Goal: Communication & Community: Answer question/provide support

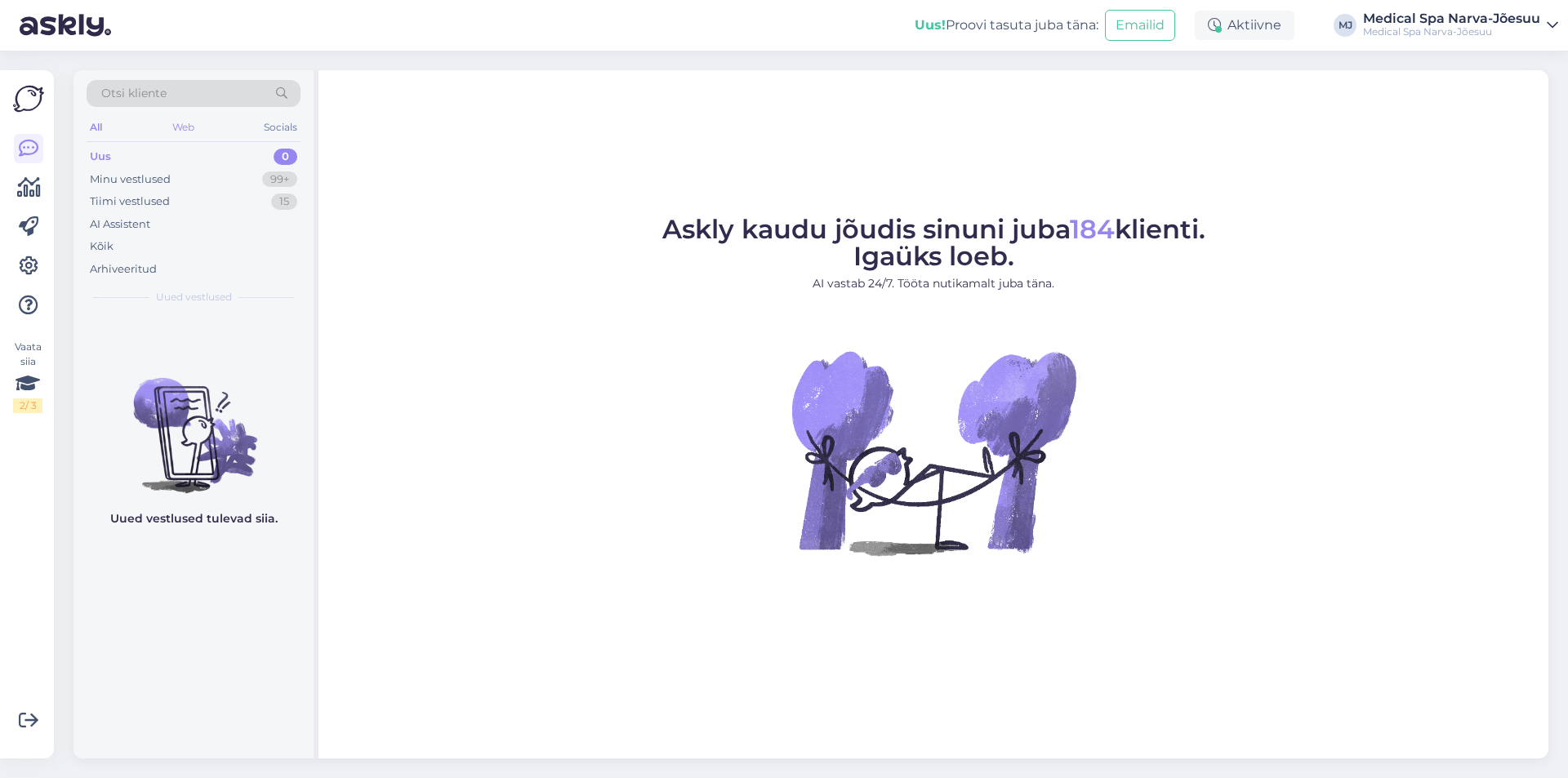
click at [180, 132] on div "Web" at bounding box center [183, 128] width 28 height 22
click at [206, 179] on div "Minu vestlused 99+" at bounding box center [193, 180] width 214 height 23
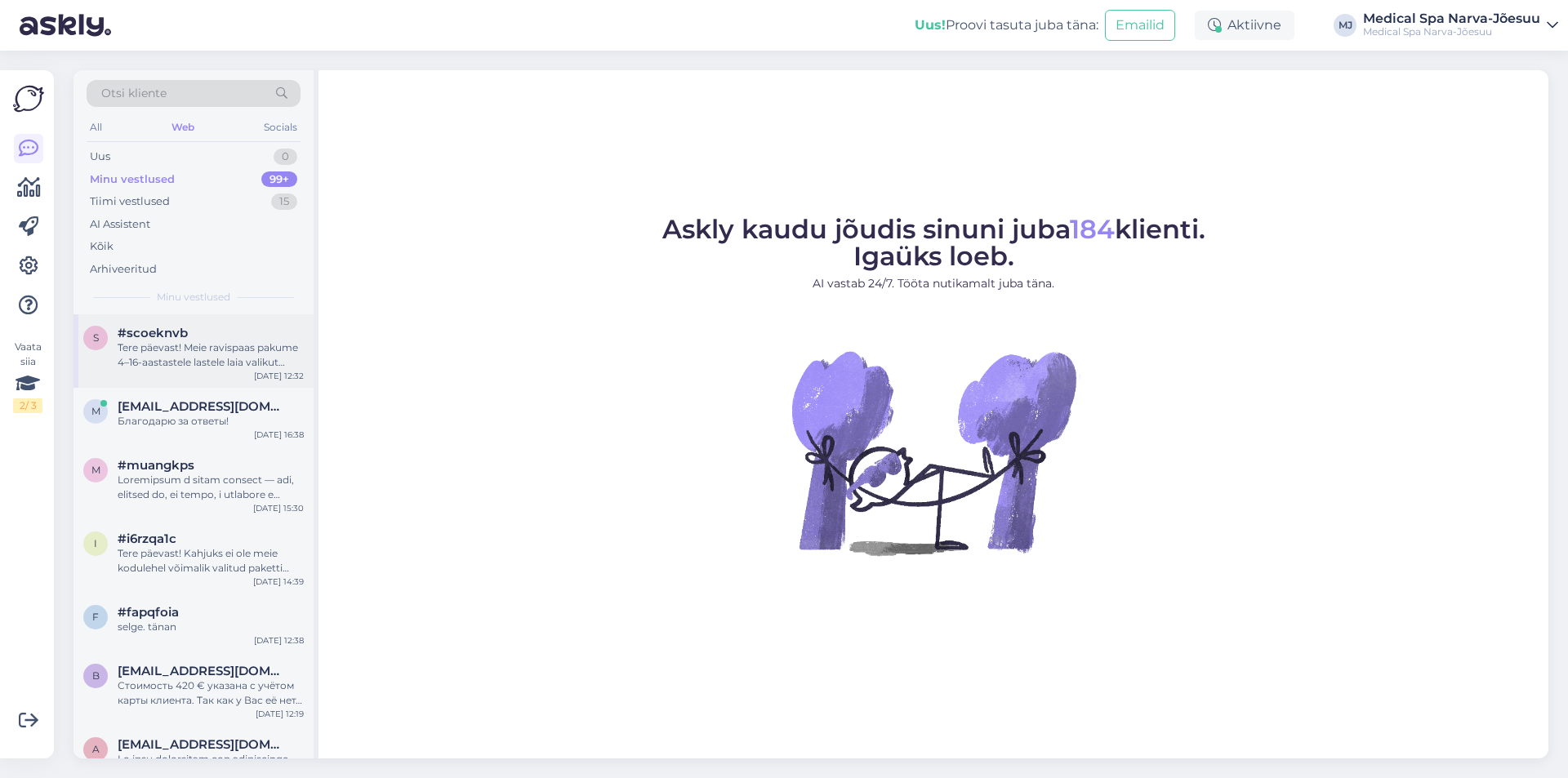
click at [217, 354] on div "Tere päevast! Meie ravispaas pakume 4–16-aastastele lastele laia valikut tervis…" at bounding box center [211, 355] width 186 height 29
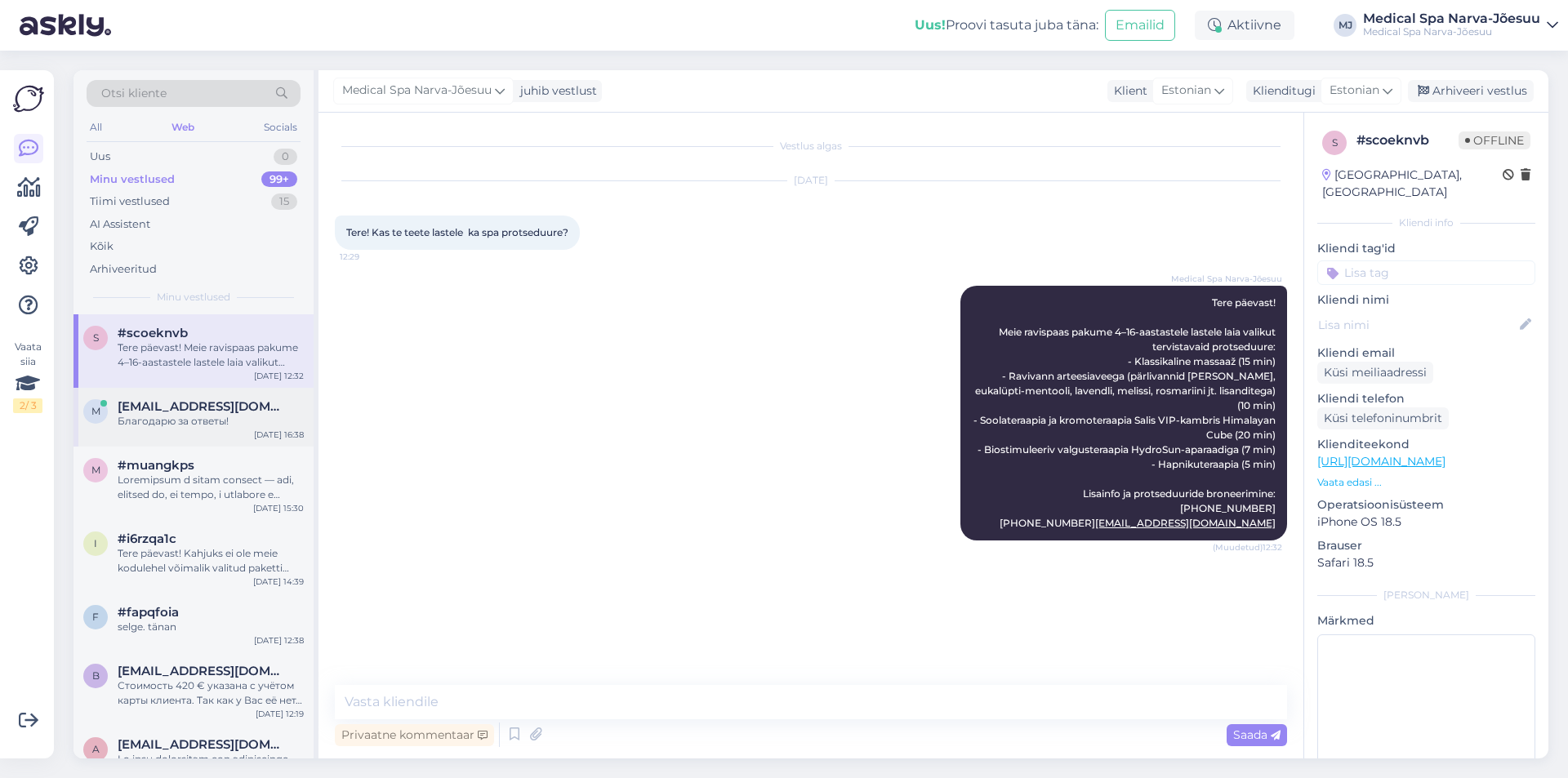
click at [224, 401] on span "[EMAIL_ADDRESS][DOMAIN_NAME]" at bounding box center [202, 406] width 170 height 15
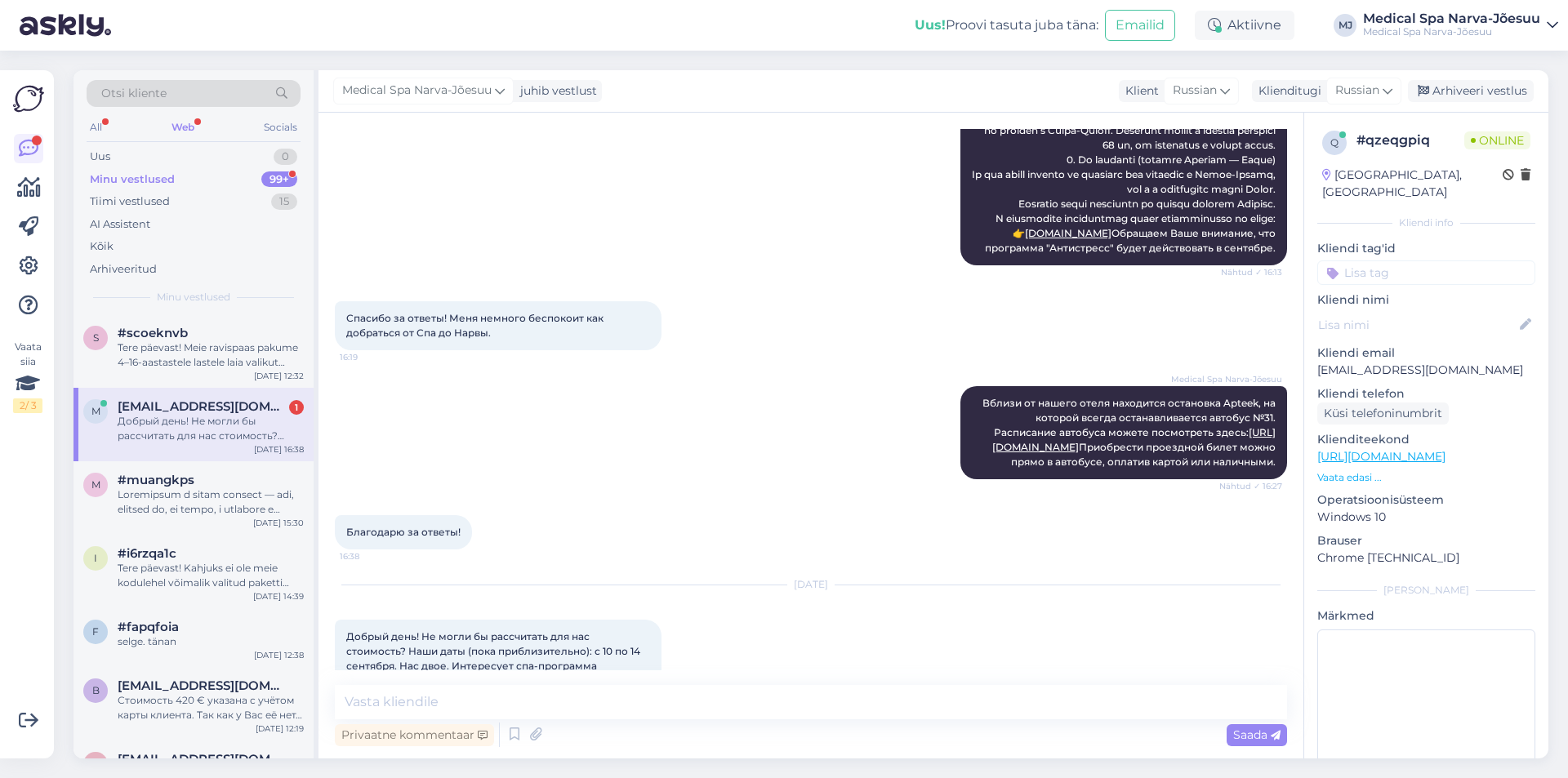
scroll to position [571, 0]
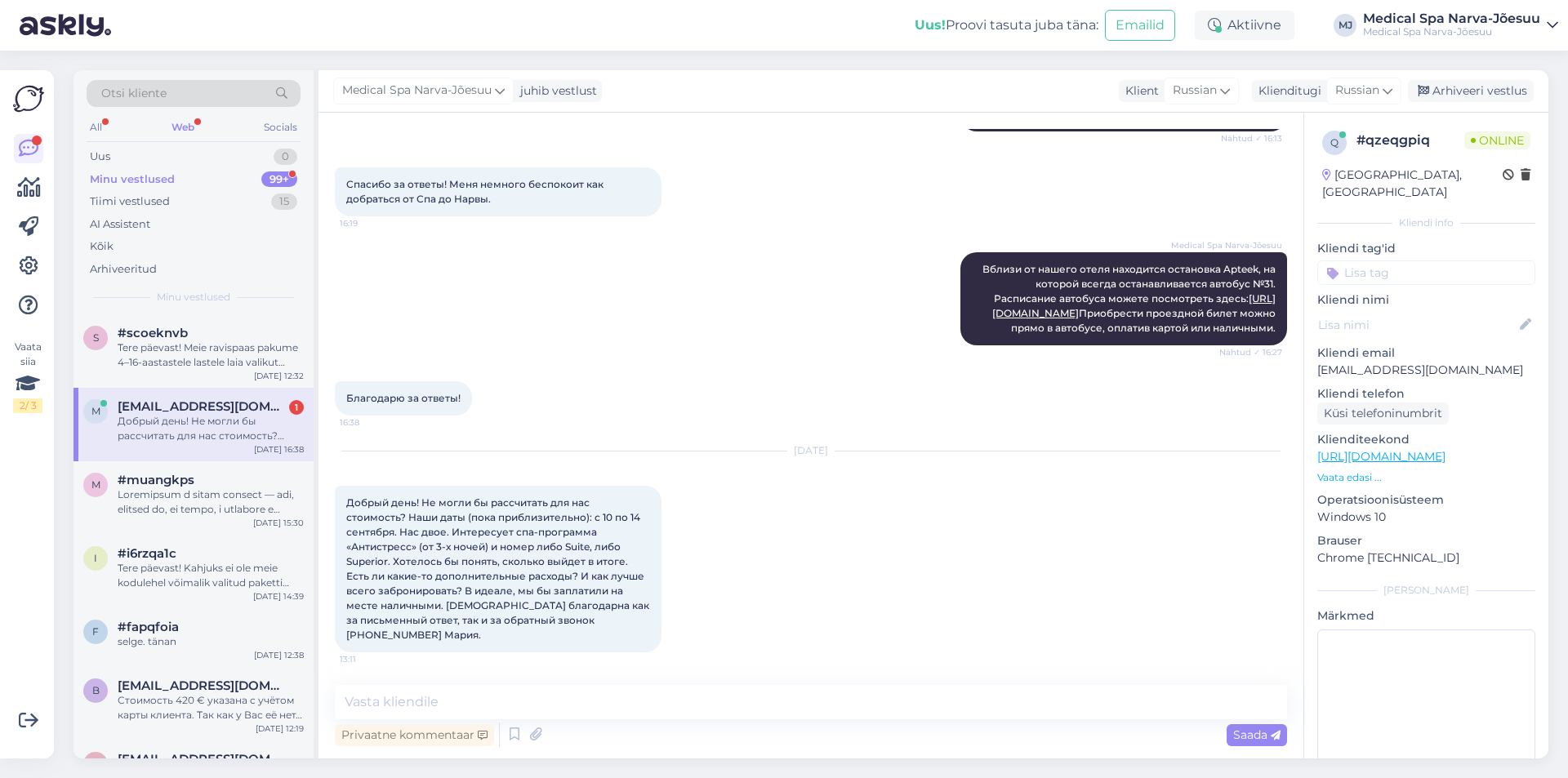
click at [489, 626] on span "Добрый день! Не могли бы рассчитать для нас стоимость? Наши даты (пока приблизи…" at bounding box center [498, 568] width 305 height 144
click at [481, 706] on textarea at bounding box center [810, 702] width 953 height 34
paste textarea "Добрый день! Благодарим вас за обращение. На выбранные вами [DEMOGRAPHIC_DATA] …"
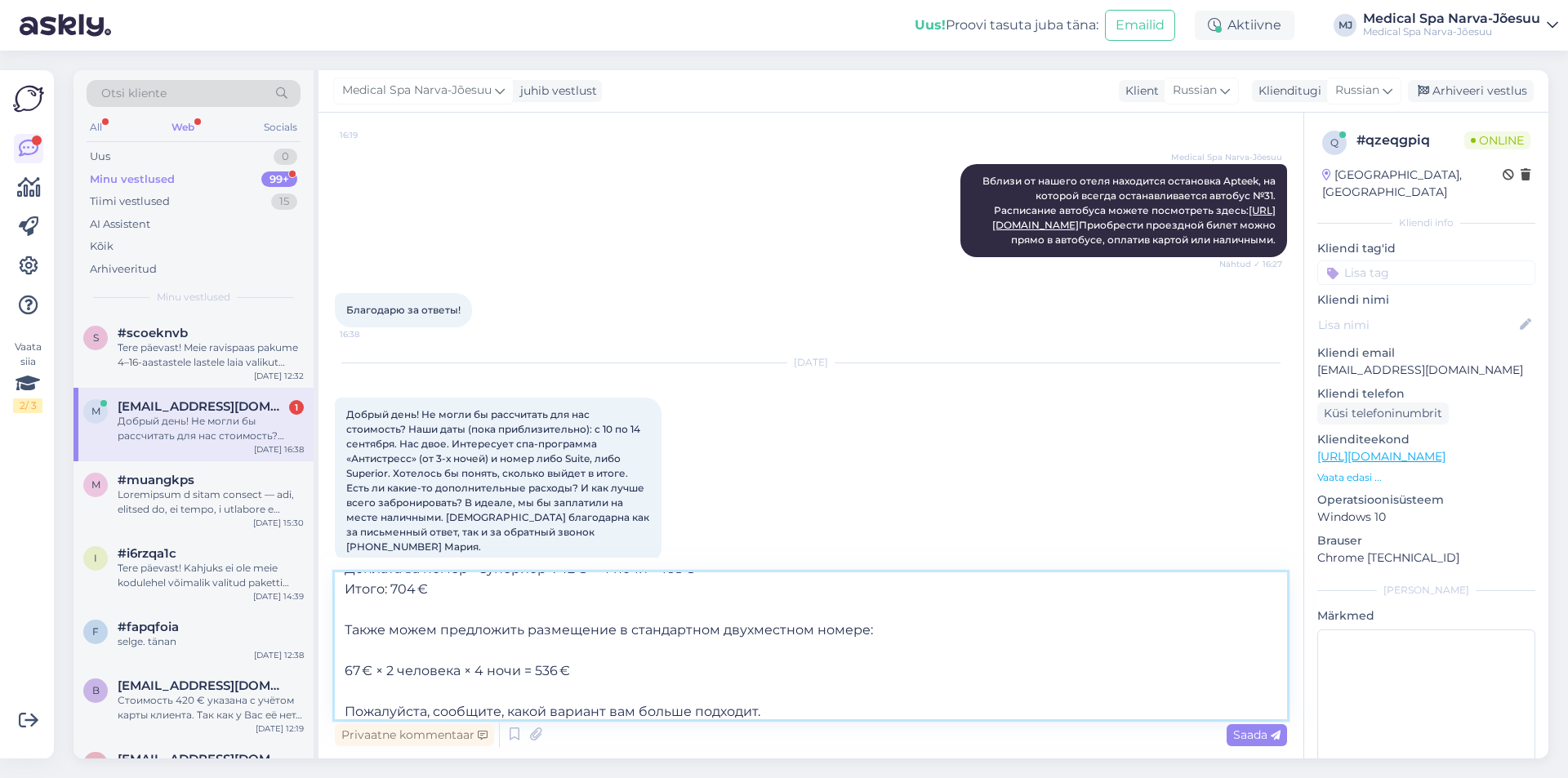
click at [445, 697] on textarea "Добрый день! Благодарим вас за обращение. На выбранные вами [DEMOGRAPHIC_DATA] …" at bounding box center [810, 647] width 953 height 147
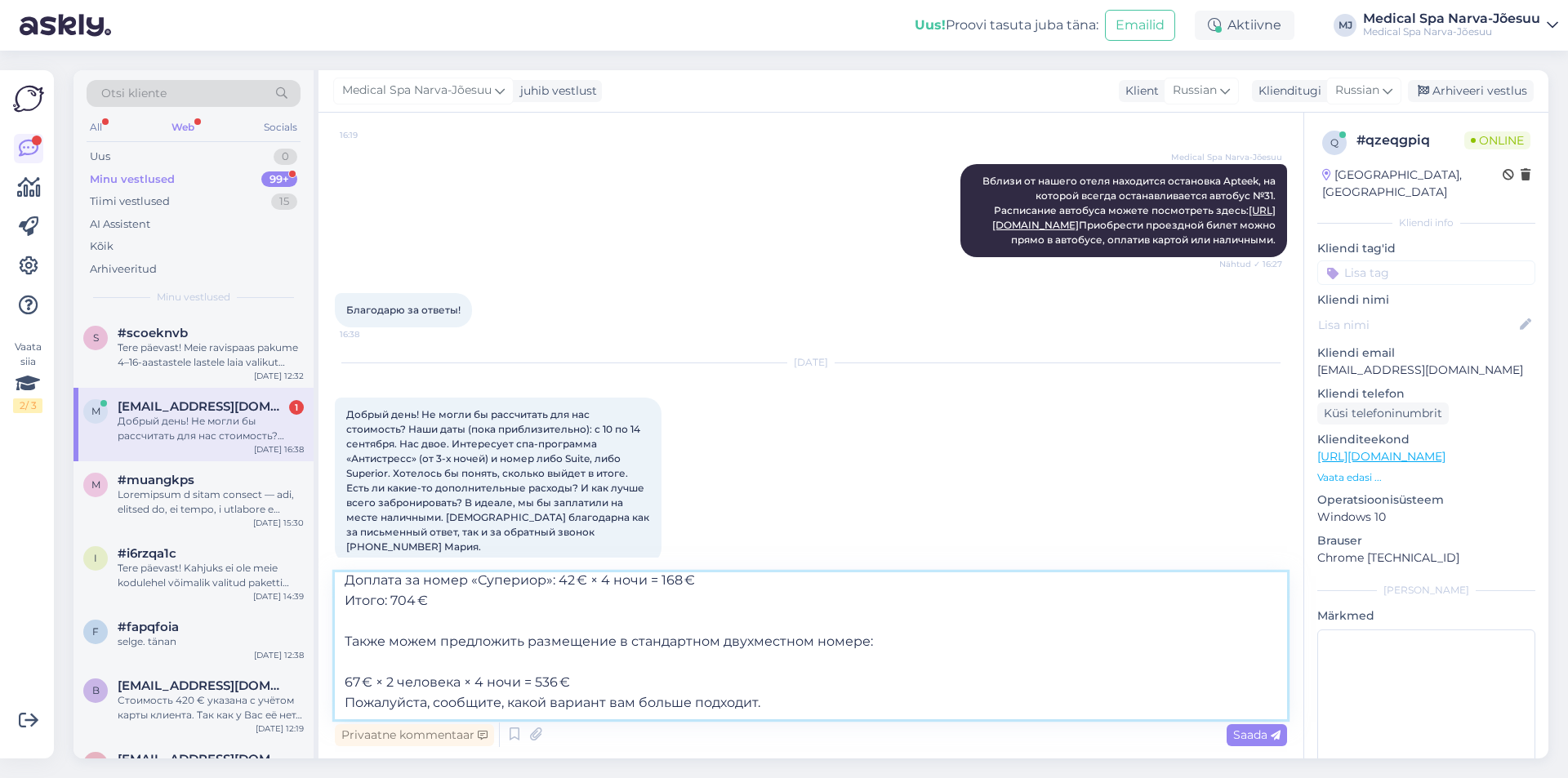
click at [414, 659] on textarea "Добрый день! Благодарим вас за обращение. На выбранные вами [DEMOGRAPHIC_DATA] …" at bounding box center [810, 647] width 953 height 147
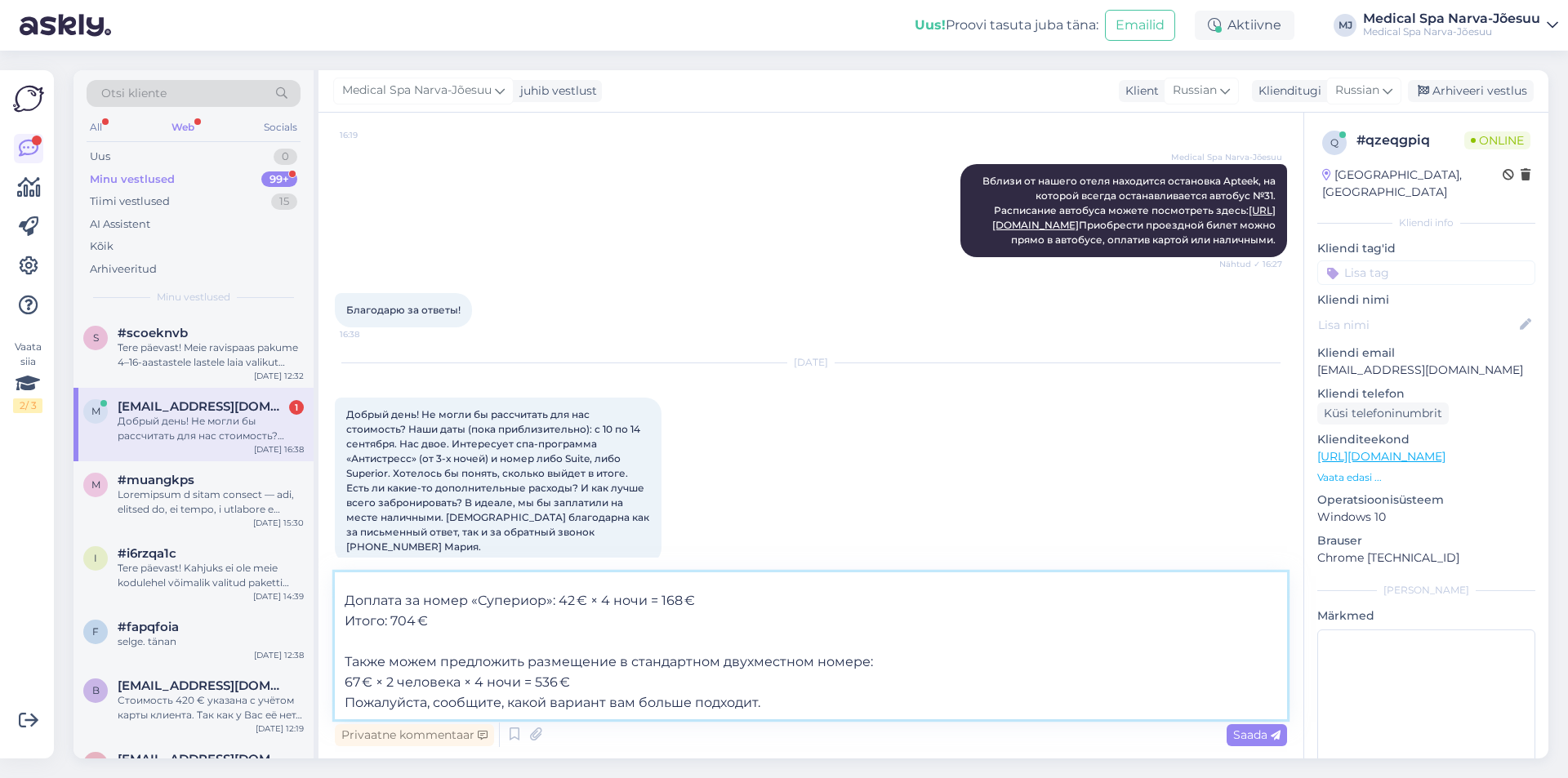
scroll to position [71, 0]
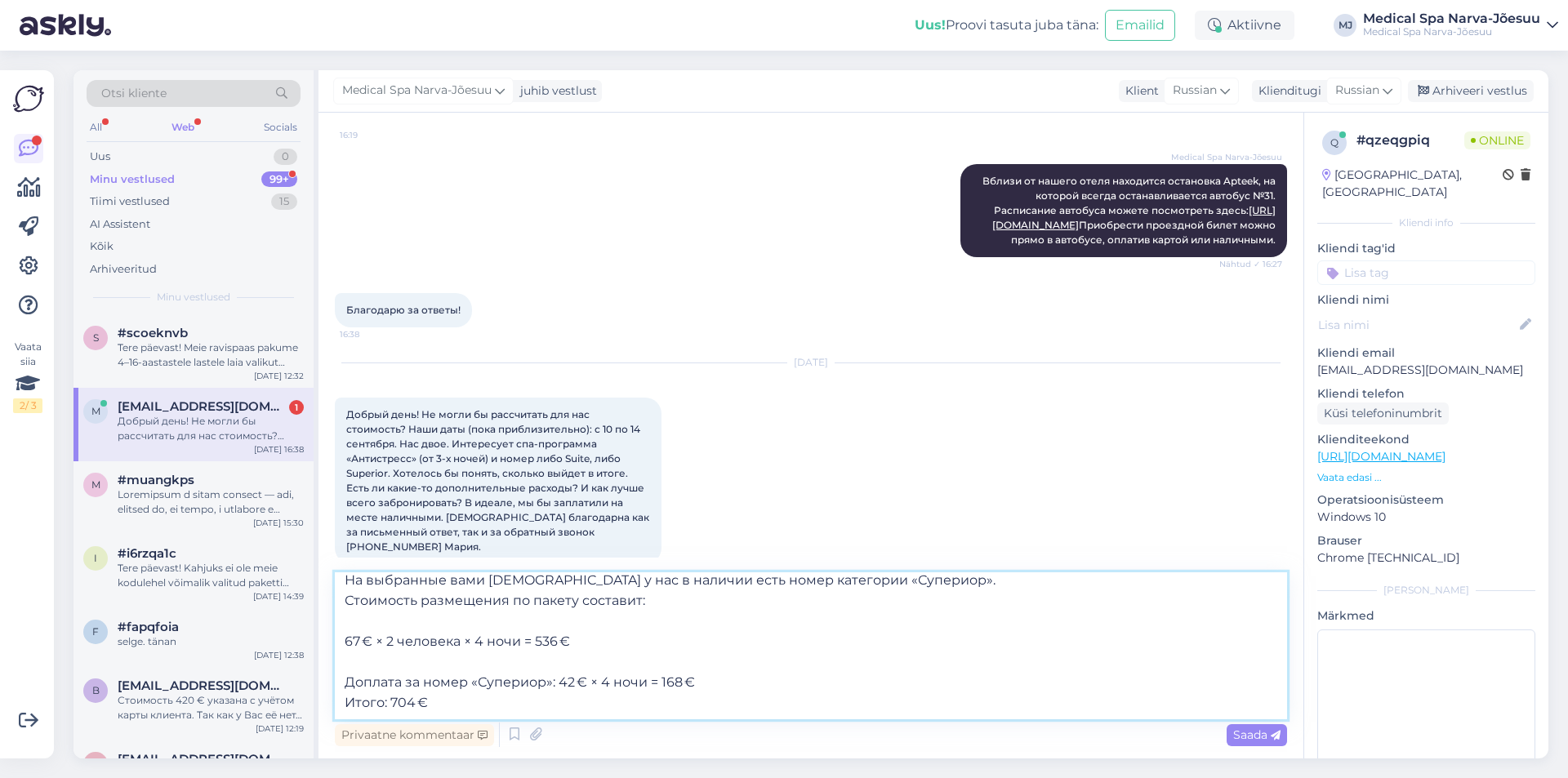
click at [392, 661] on textarea "Добрый день! Благодарим вас за обращение. На выбранные вами [DEMOGRAPHIC_DATA] …" at bounding box center [810, 647] width 953 height 147
click at [382, 627] on textarea "Добрый день! Благодарим вас за обращение. На выбранные вами [DEMOGRAPHIC_DATA] …" at bounding box center [810, 647] width 953 height 147
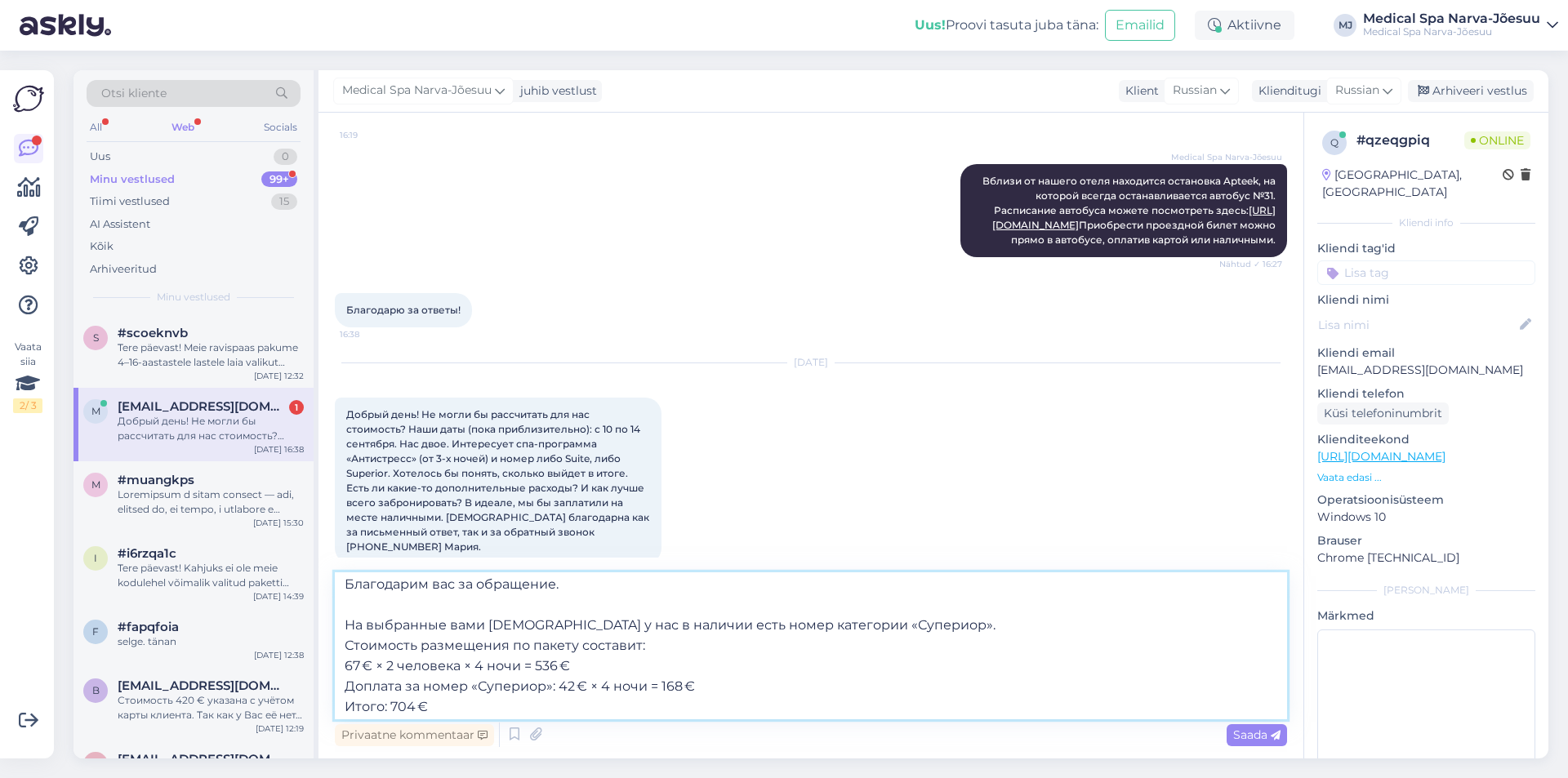
scroll to position [0, 0]
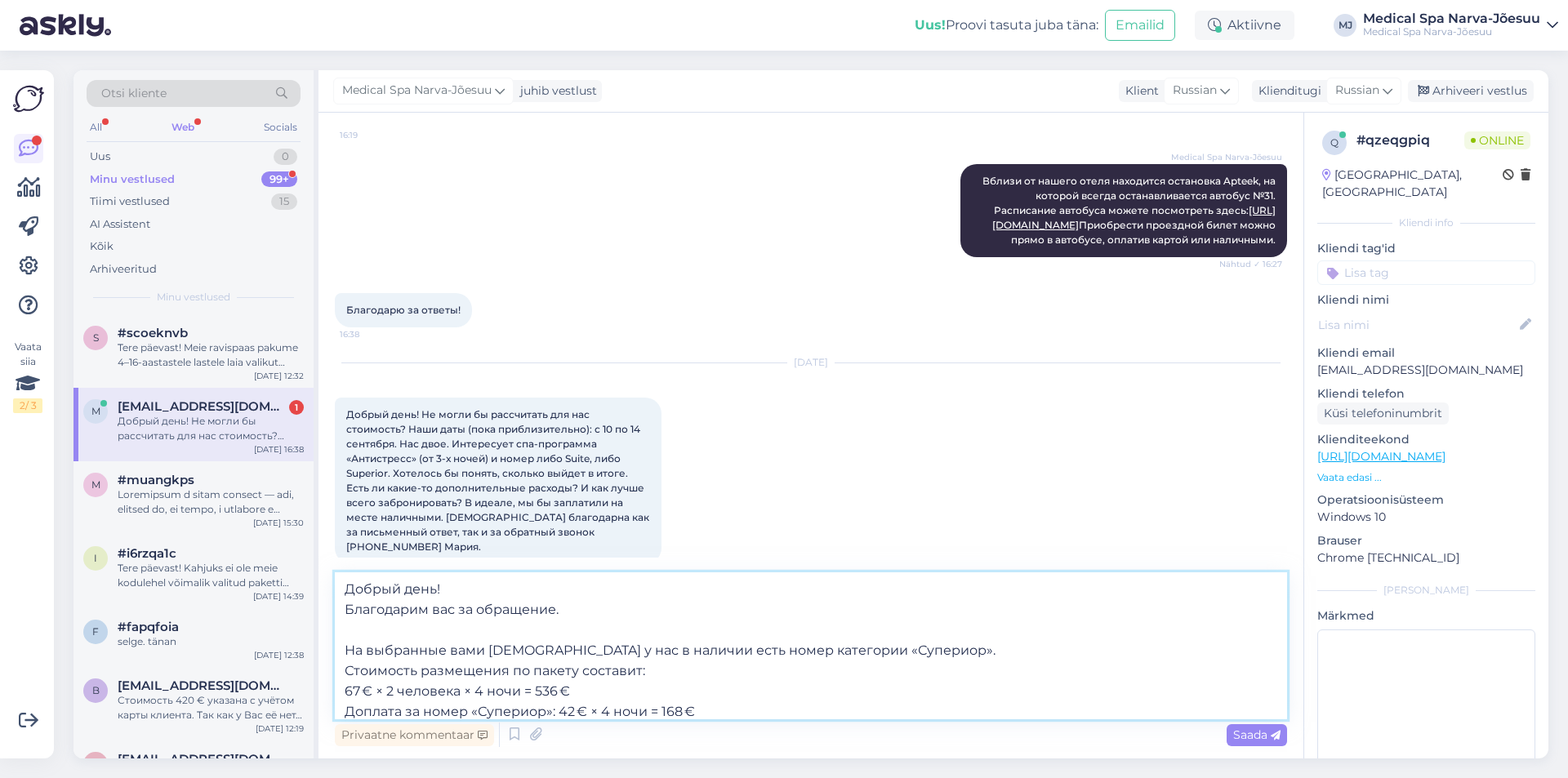
drag, startPoint x: 869, startPoint y: 651, endPoint x: 792, endPoint y: 648, distance: 77.1
click at [792, 648] on textarea "Добрый день! Благодарим вас за обращение. На выбранные вами [DEMOGRAPHIC_DATA] …" at bounding box center [810, 647] width 953 height 147
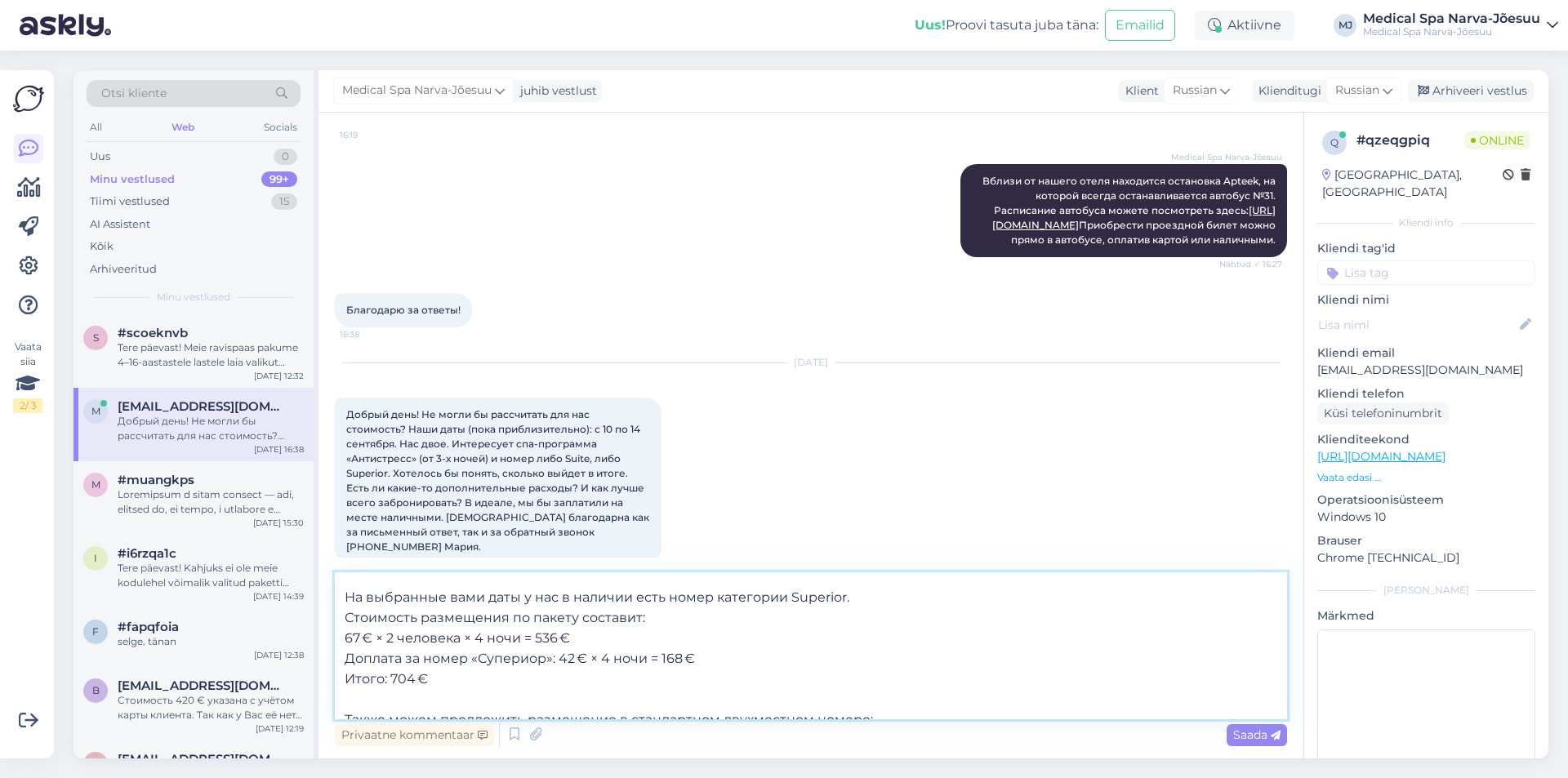
scroll to position [81, 0]
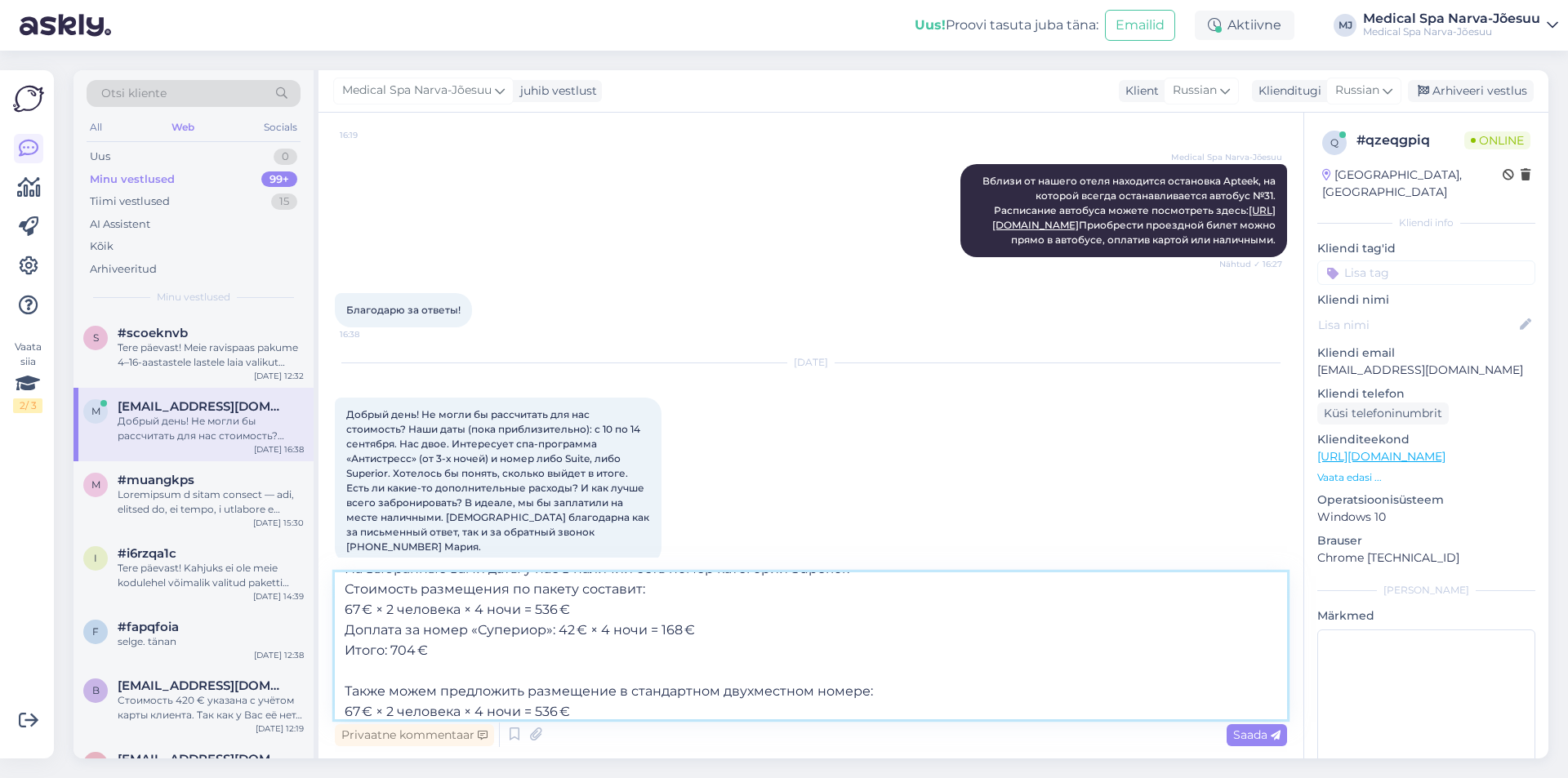
drag, startPoint x: 551, startPoint y: 633, endPoint x: 473, endPoint y: 633, distance: 78.0
click at [473, 633] on textarea "Добрый день! Благодарим вас за обращение. На выбранные вами даты у нас в наличи…" at bounding box center [810, 647] width 953 height 147
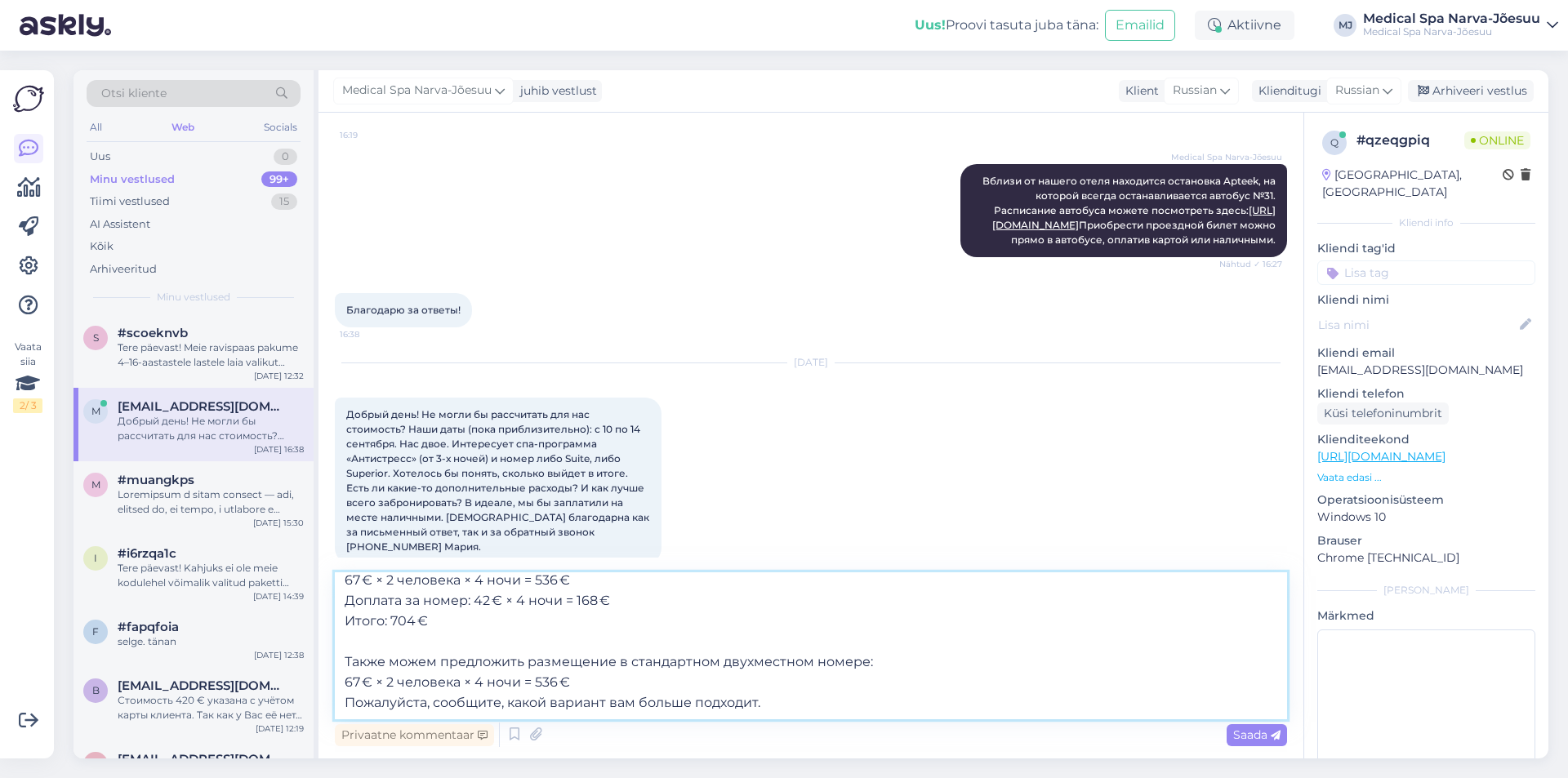
click at [617, 704] on textarea "Добрый день! Благодарим вас за обращение. На выбранные вами даты у нас в наличи…" at bounding box center [810, 647] width 953 height 147
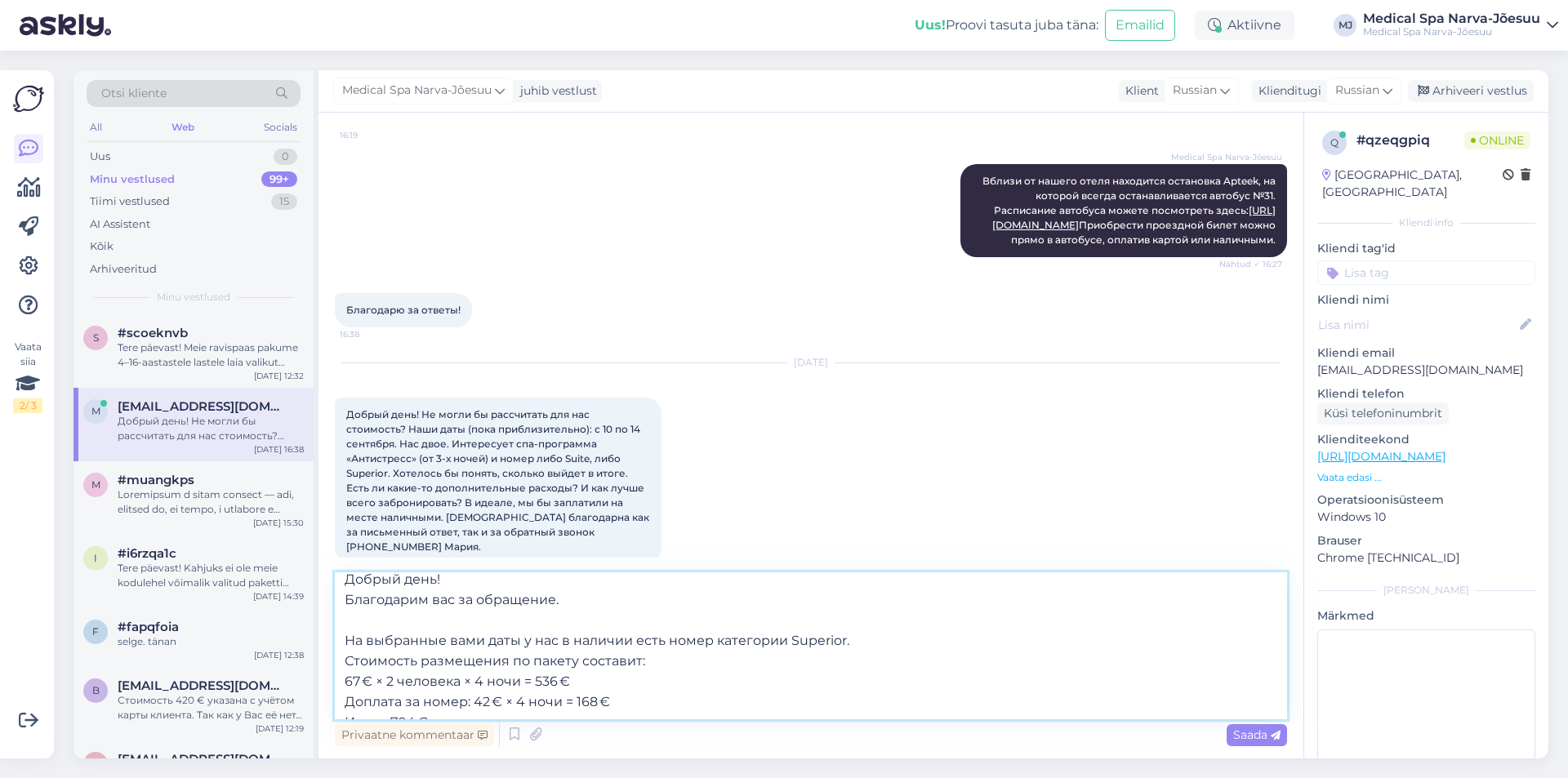
scroll to position [0, 0]
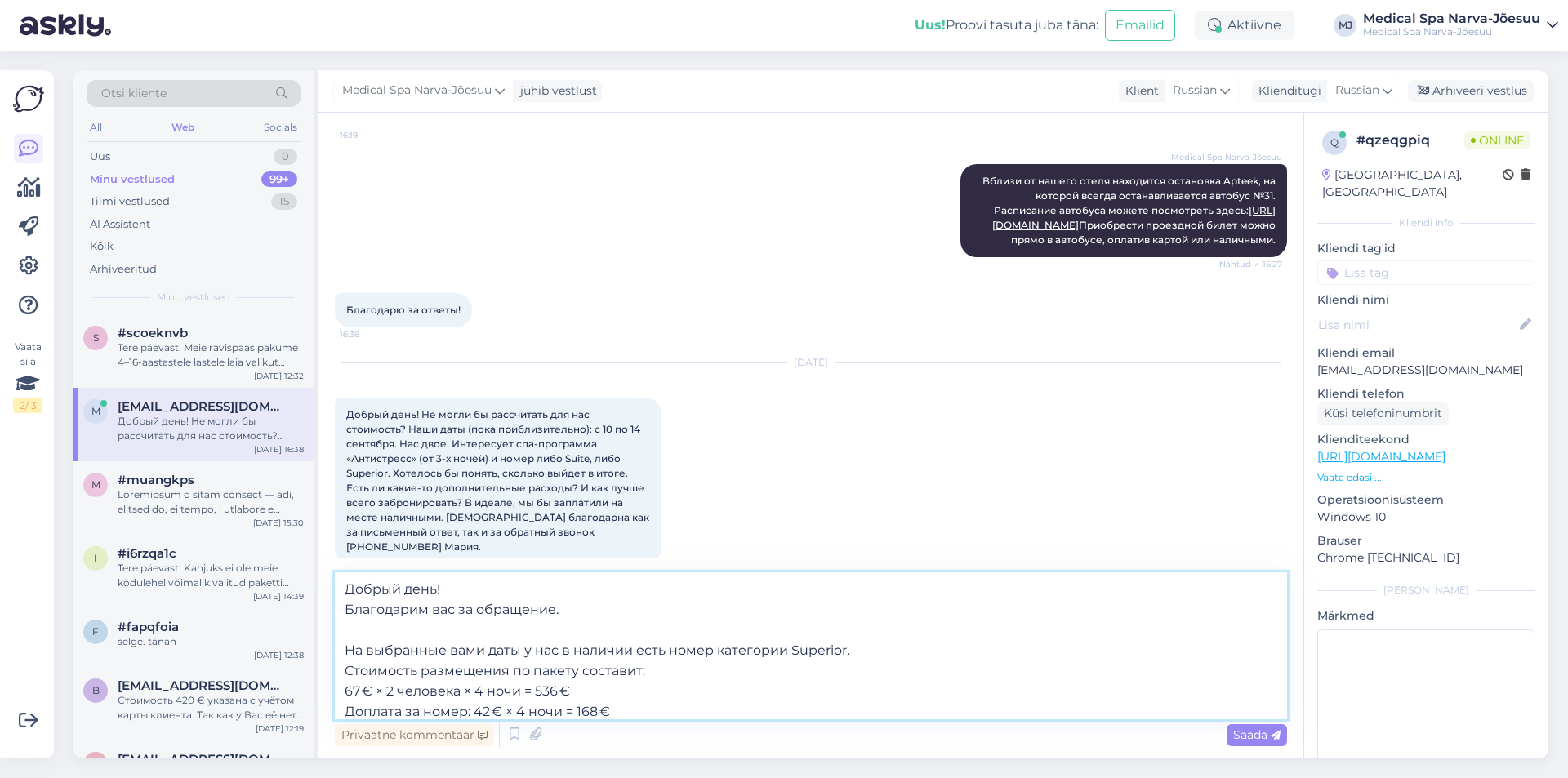
click at [456, 648] on textarea "Добрый день! Благодарим вас за обращение. На выбранные вами даты у нас в наличи…" at bounding box center [810, 647] width 953 height 147
click at [437, 610] on textarea "Добрый день! Благодарим вас за обращение. На выбранные Вами даты у нас в наличи…" at bounding box center [810, 647] width 953 height 147
type textarea "Добрый день! Благодарим Вас за обращение. На выбранные Вами даты у нас в наличи…"
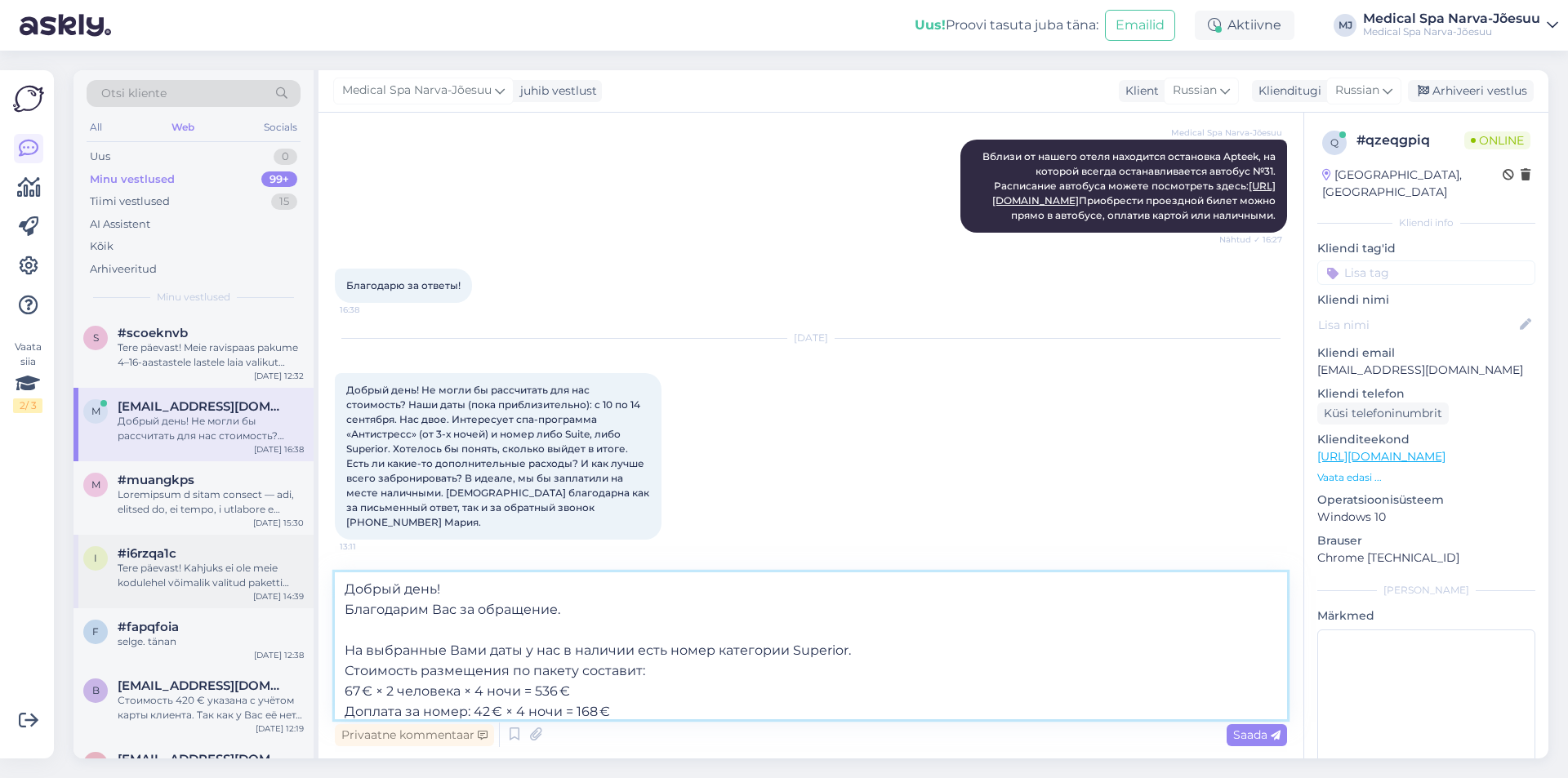
drag, startPoint x: 772, startPoint y: 702, endPoint x: 283, endPoint y: 564, distance: 508.1
click at [283, 564] on div "Otsi kliente All Web Socials Uus 0 Minu vestlused 99+ Tiimi vestlused 15 AI Ass…" at bounding box center [811, 415] width 1476 height 689
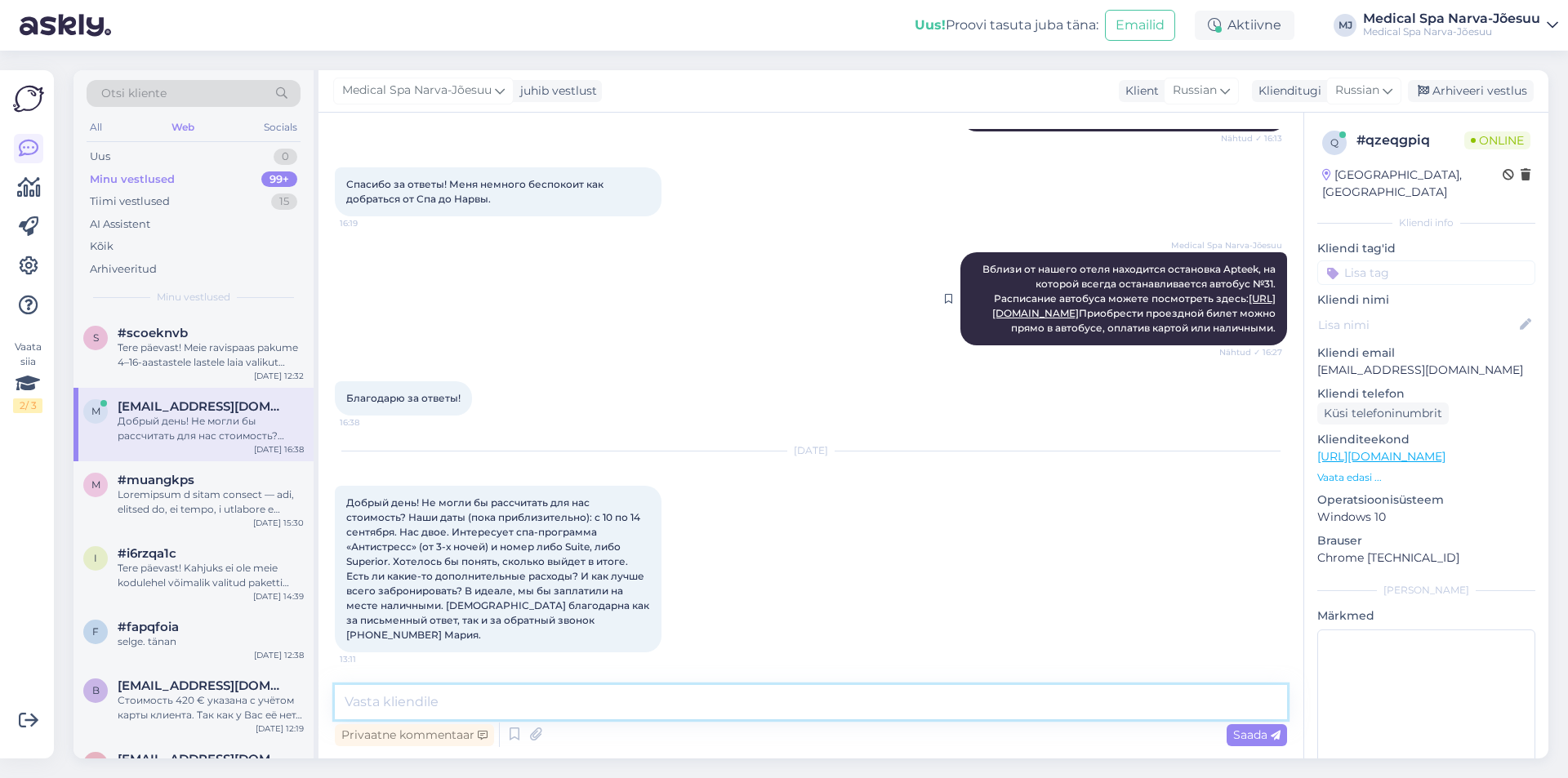
scroll to position [571, 0]
click at [404, 691] on textarea at bounding box center [810, 702] width 953 height 34
paste textarea "Loremi dolo! Sitametcon Adi el seddoeius. Te incididun Utla etdo m ali e admini…"
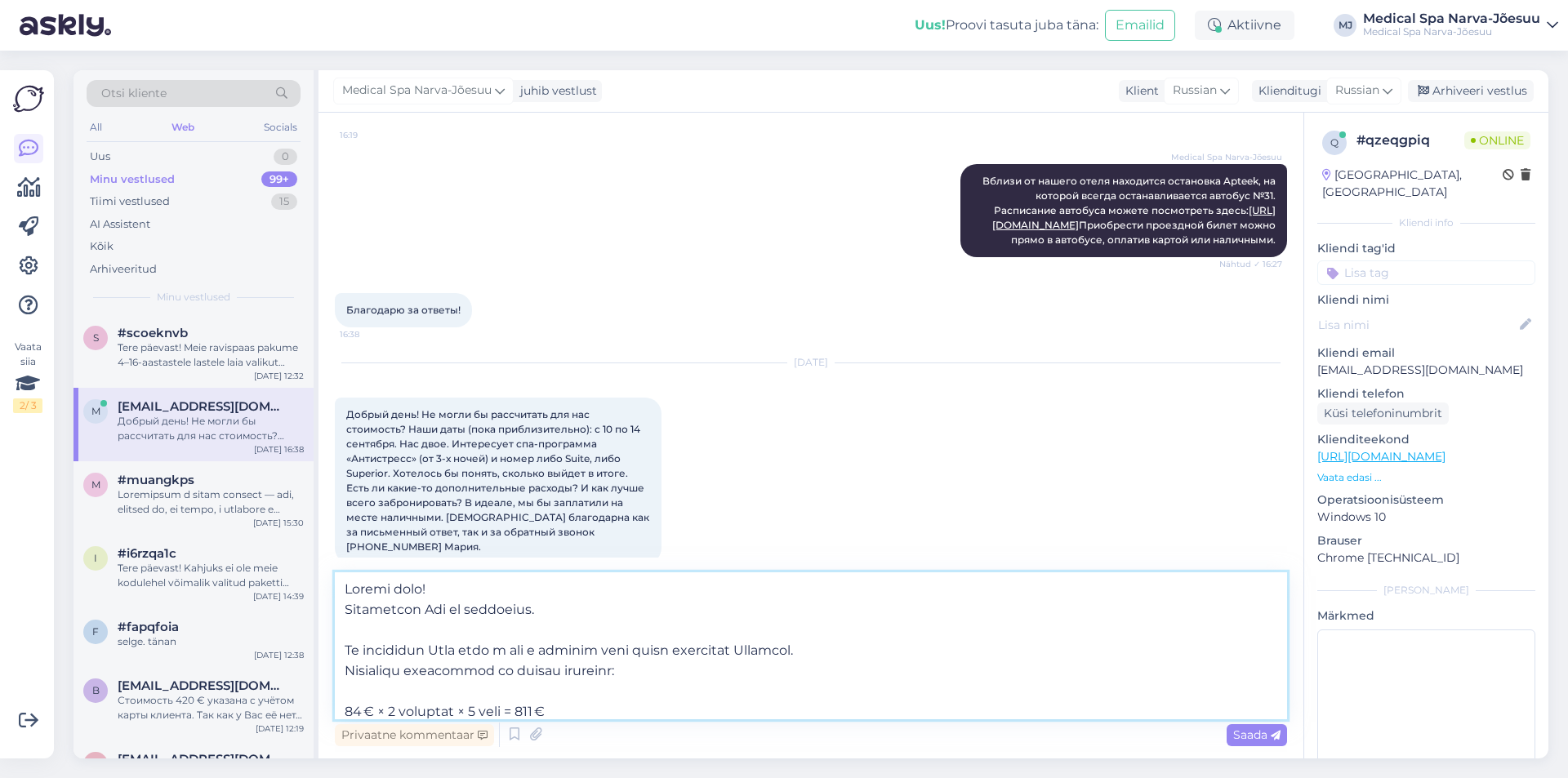
scroll to position [684, 0]
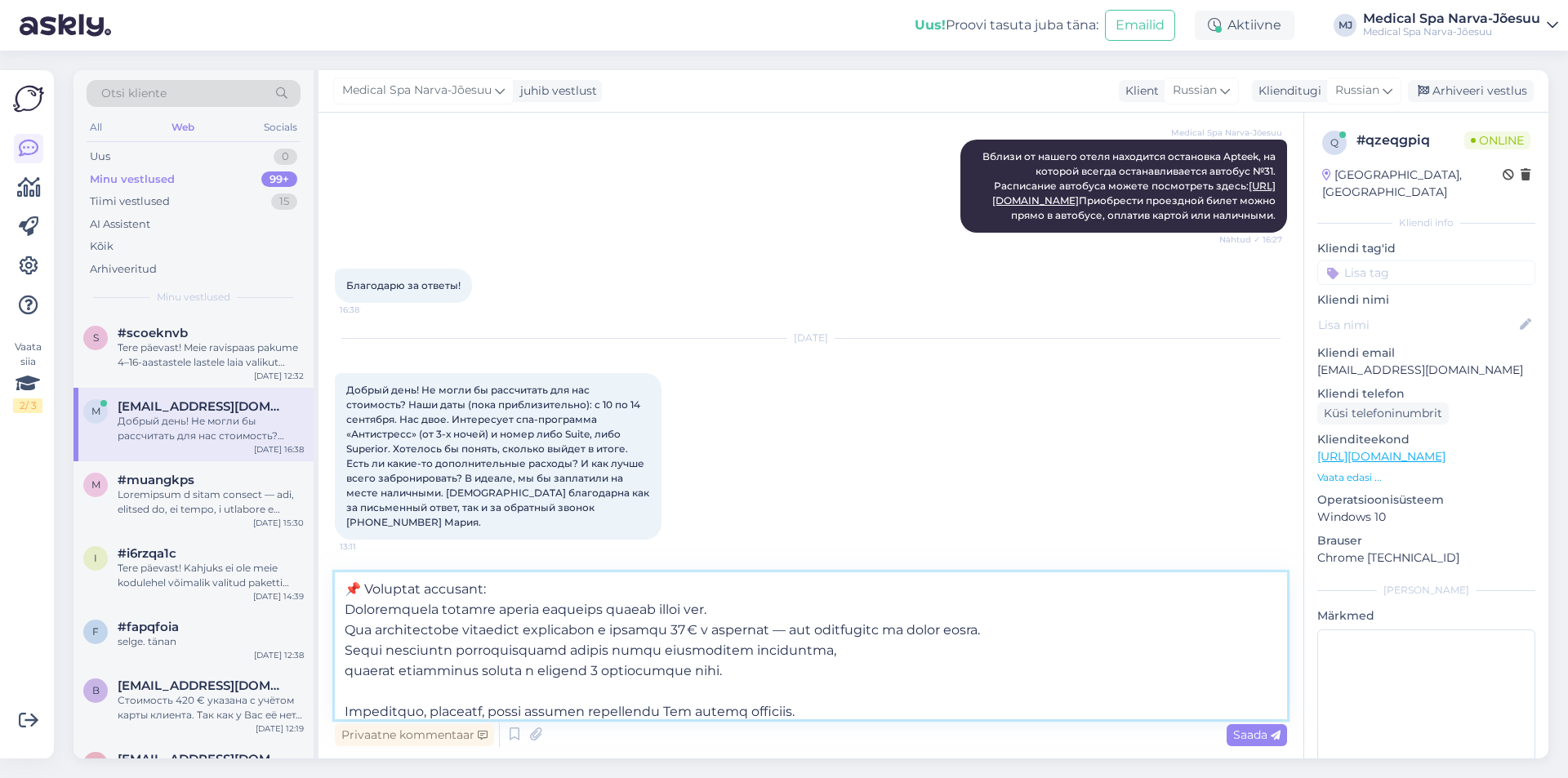
drag, startPoint x: 360, startPoint y: 590, endPoint x: 340, endPoint y: 589, distance: 20.0
click at [340, 589] on textarea at bounding box center [810, 647] width 953 height 147
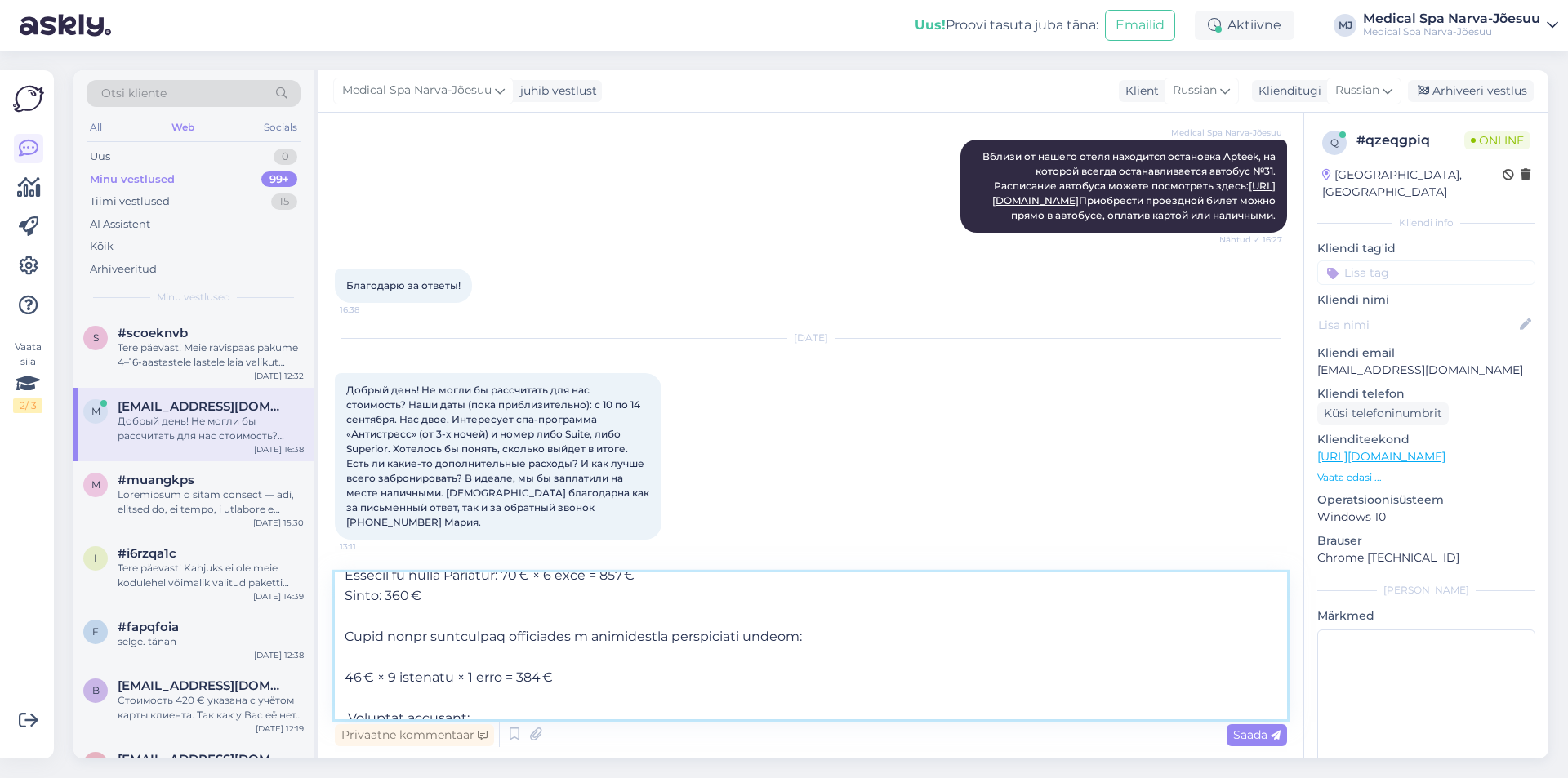
scroll to position [152, 0]
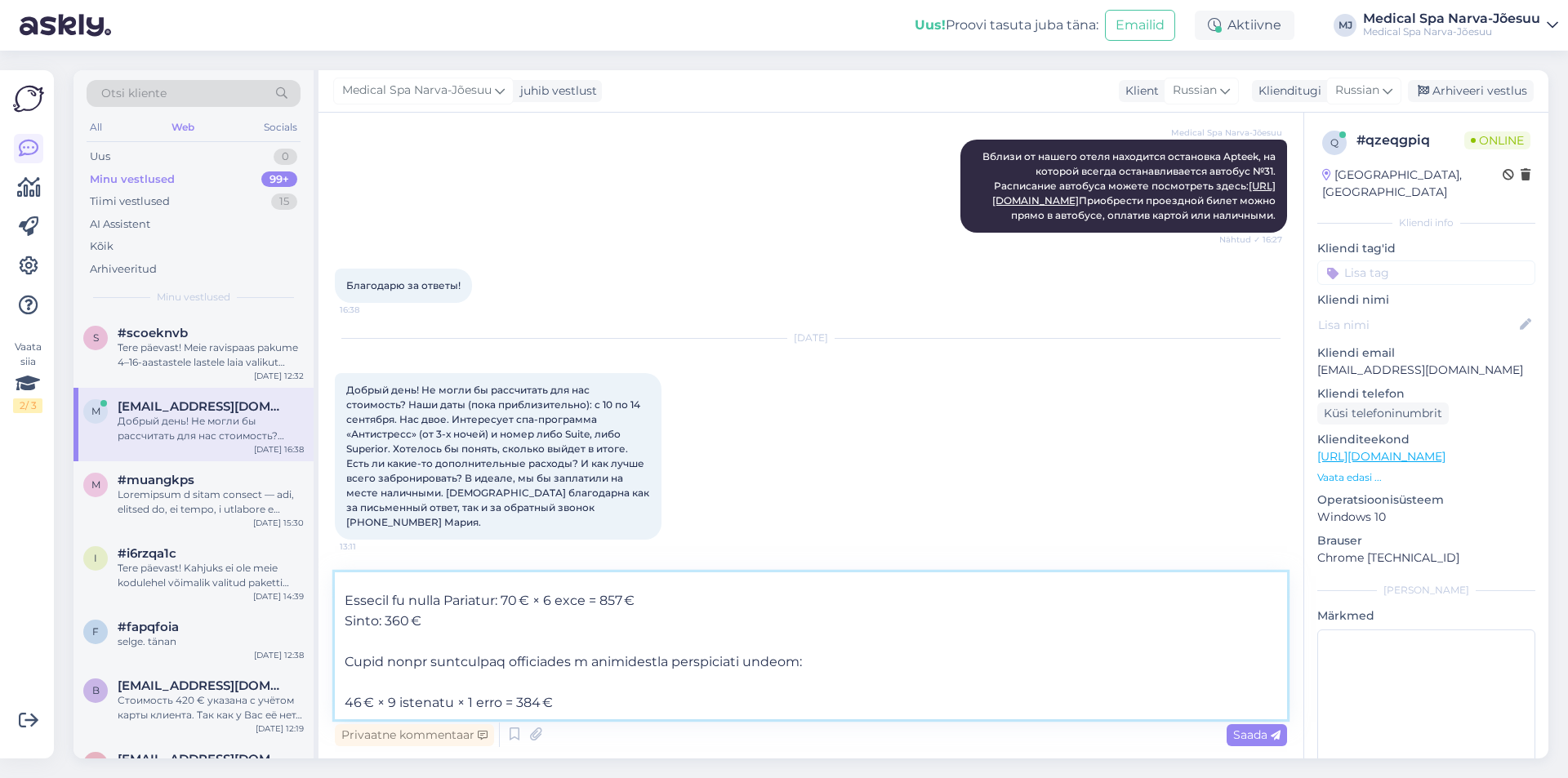
click at [381, 680] on textarea at bounding box center [810, 647] width 953 height 147
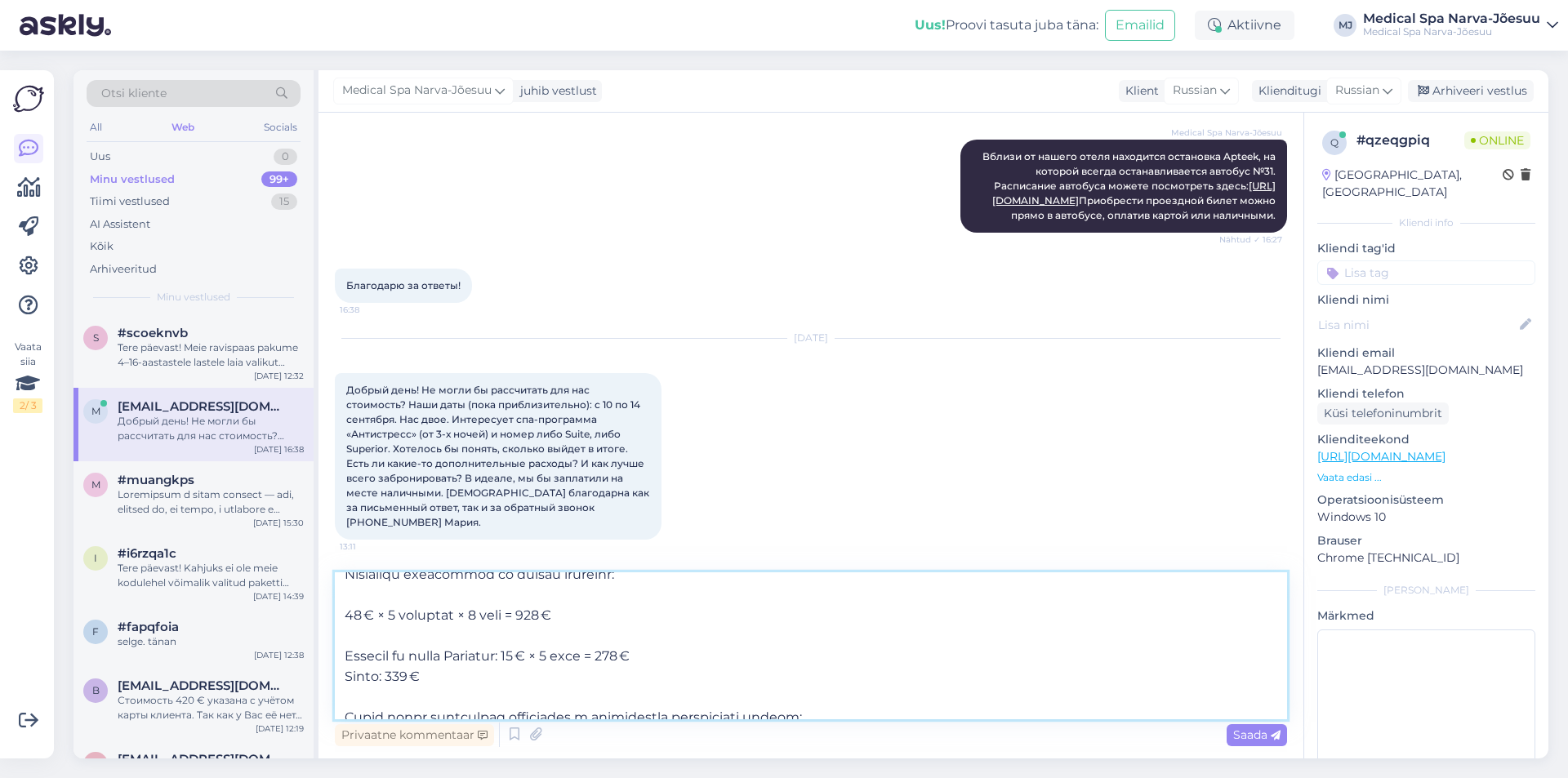
scroll to position [71, 0]
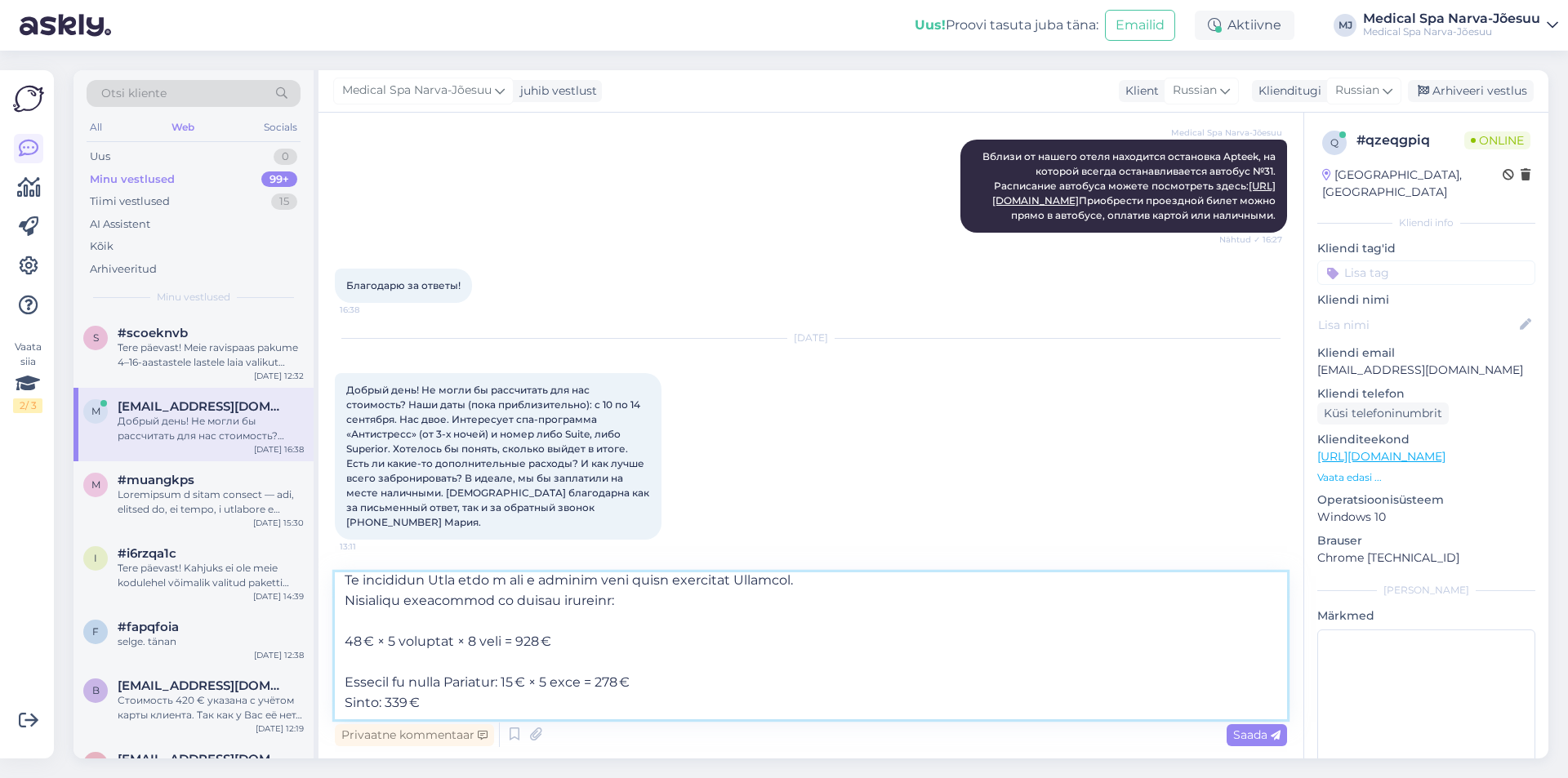
click at [382, 666] on textarea at bounding box center [810, 647] width 953 height 147
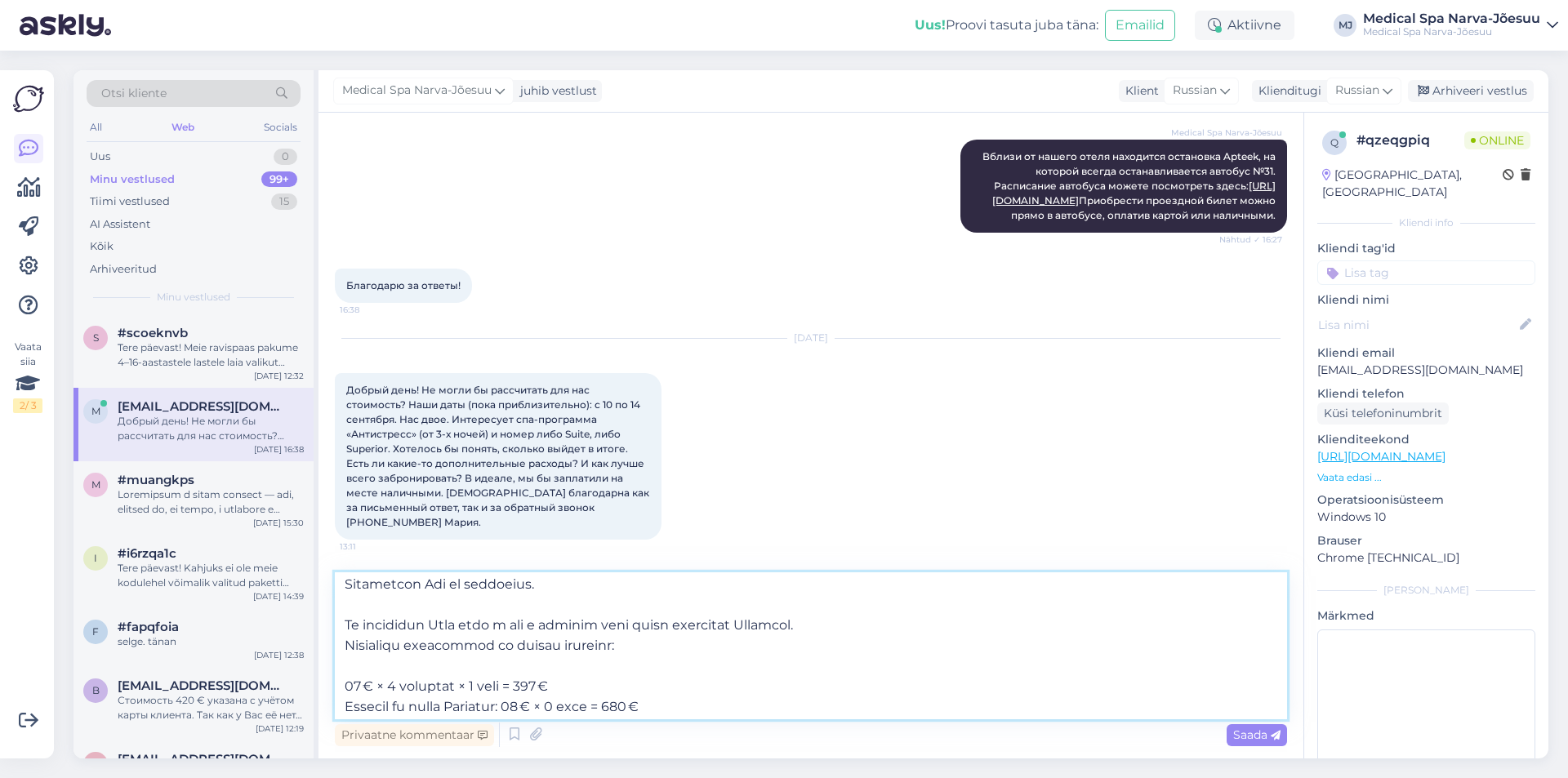
scroll to position [0, 0]
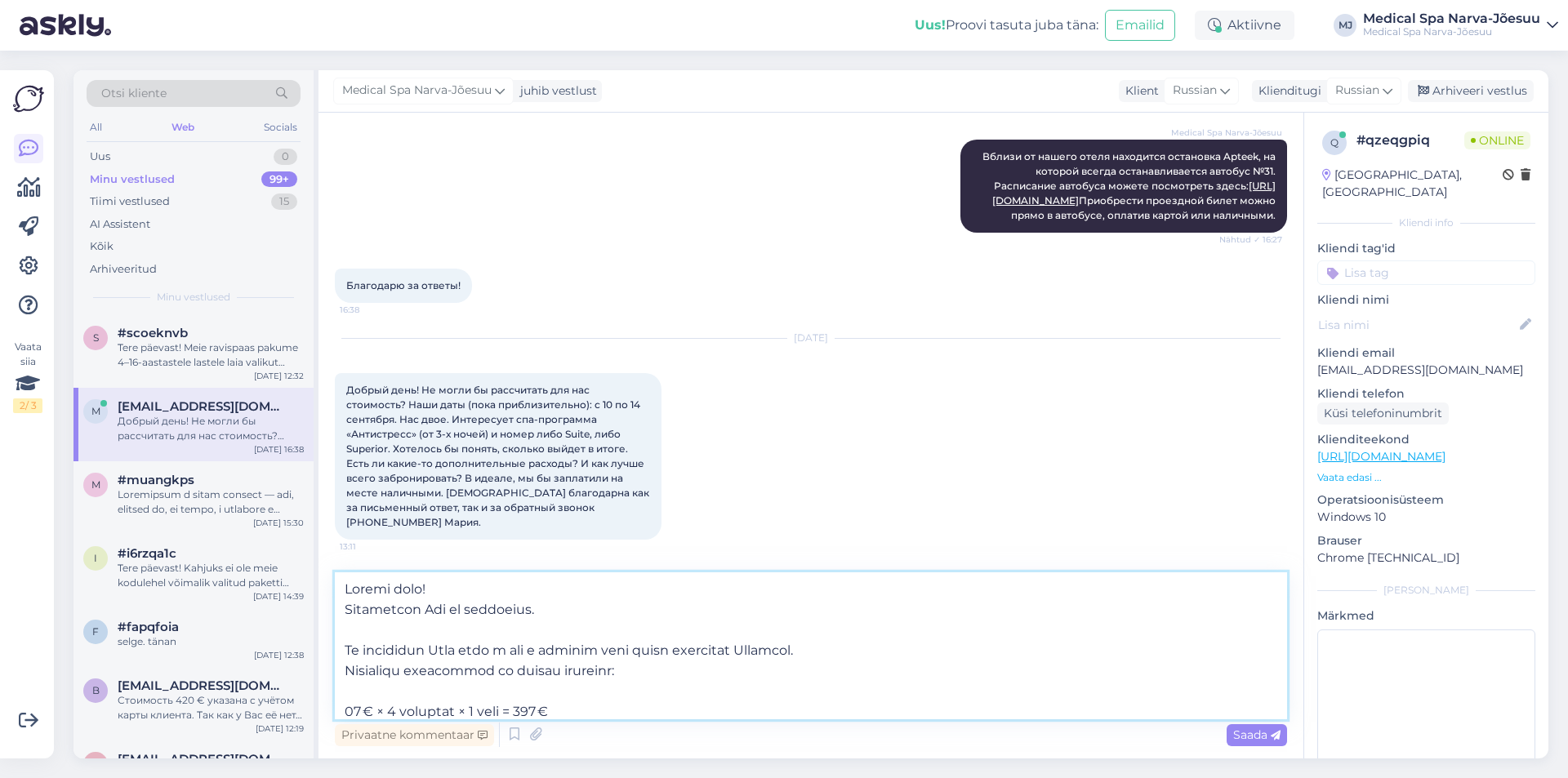
click at [393, 632] on textarea at bounding box center [810, 647] width 953 height 147
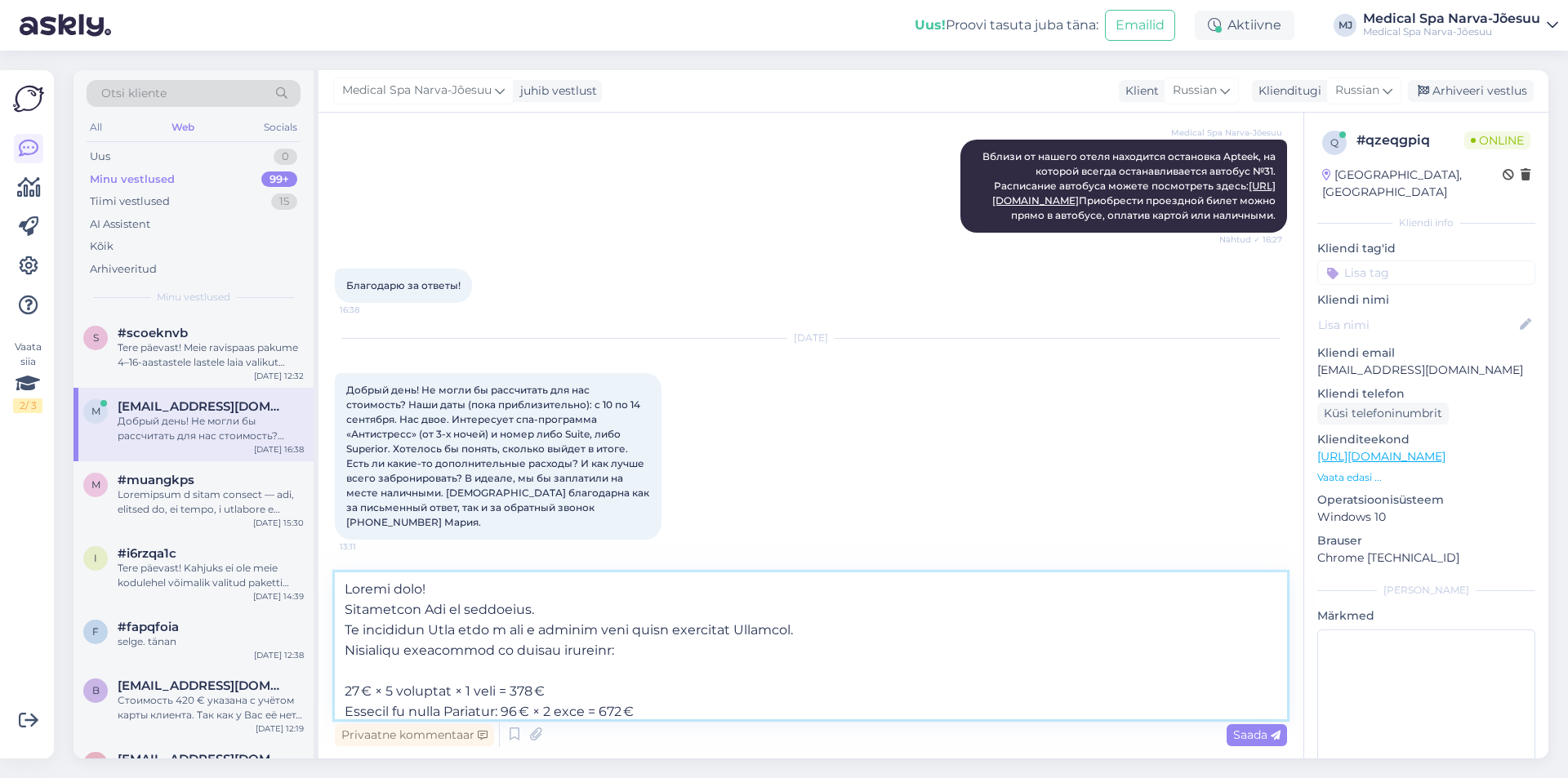
click at [441, 670] on textarea at bounding box center [810, 647] width 953 height 147
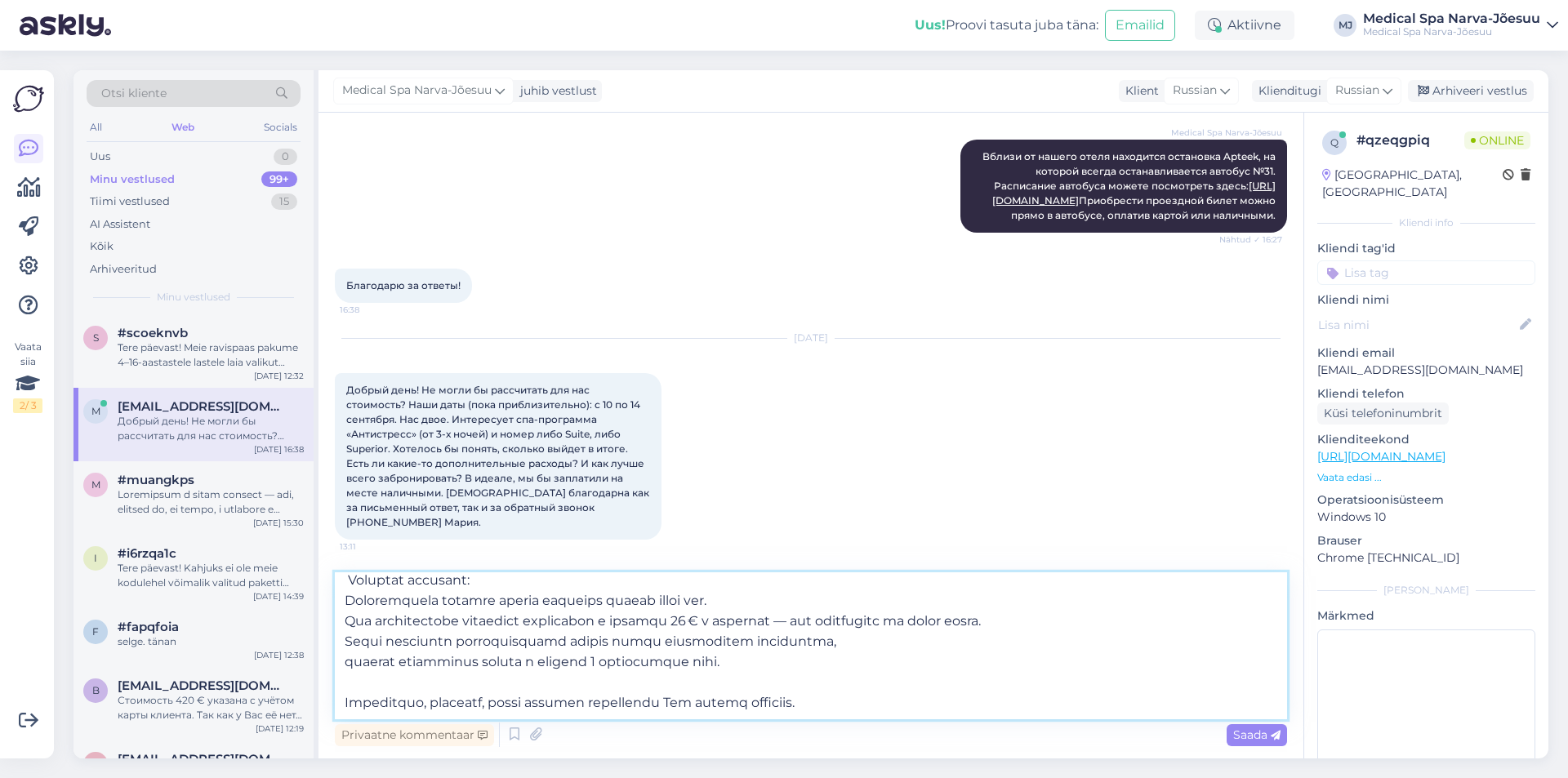
scroll to position [152, 0]
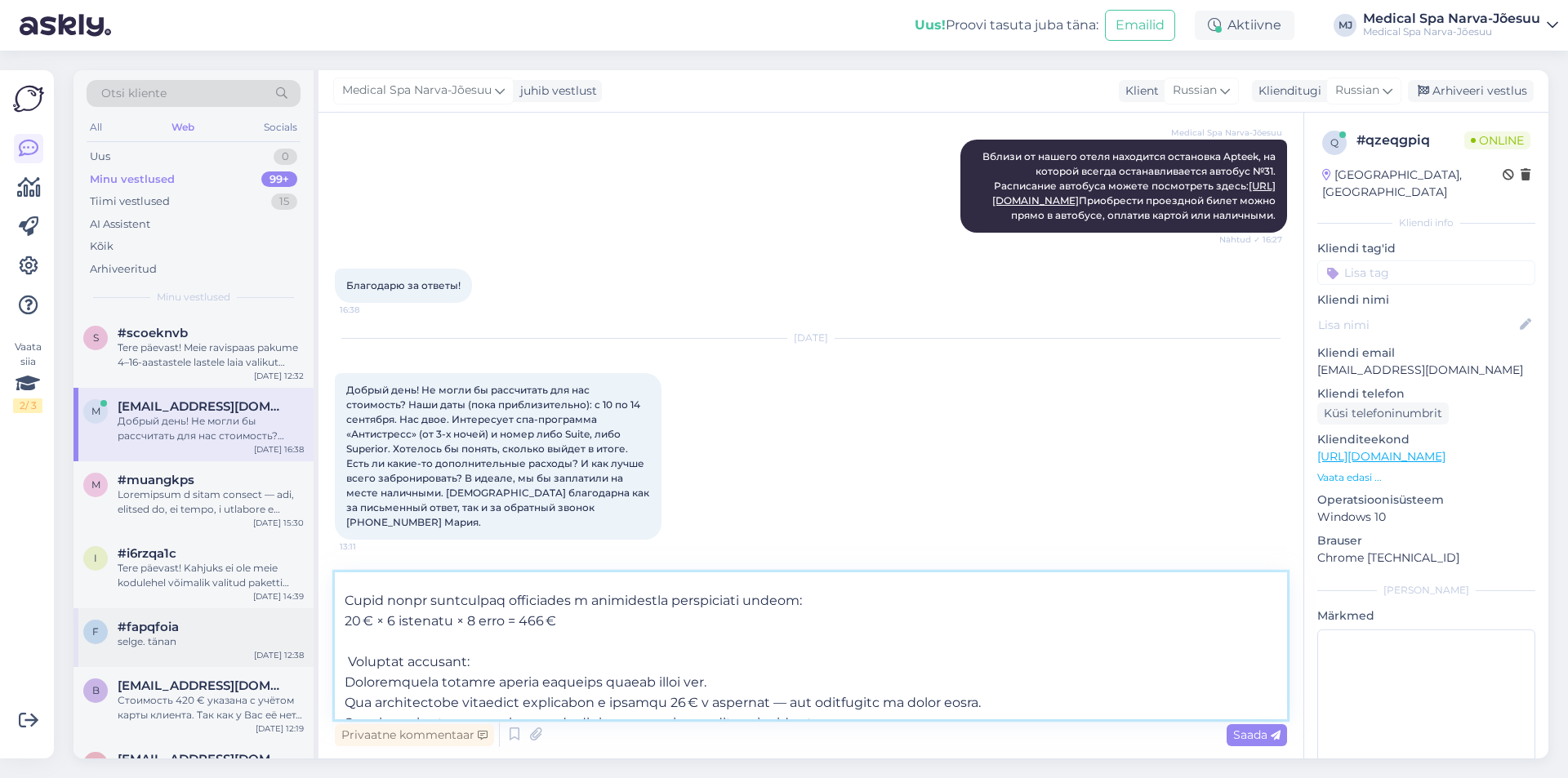
drag, startPoint x: 476, startPoint y: 660, endPoint x: 293, endPoint y: 660, distance: 183.0
click at [294, 660] on div "Otsi kliente All Web Socials Uus 0 Minu vestlused 99+ Tiimi vestlused 15 AI Ass…" at bounding box center [811, 415] width 1476 height 689
click at [342, 682] on textarea at bounding box center [810, 647] width 953 height 147
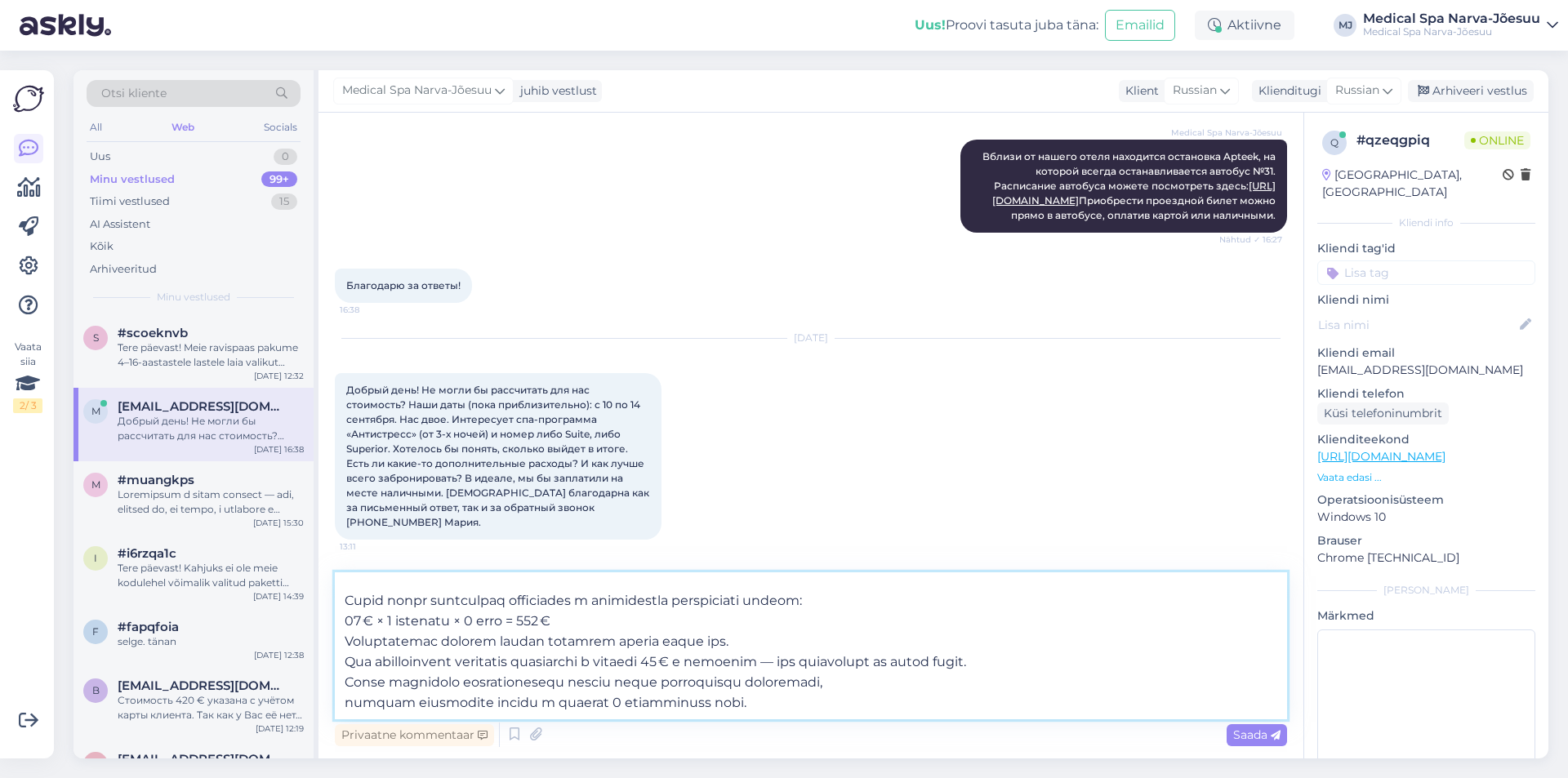
scroll to position [192, 0]
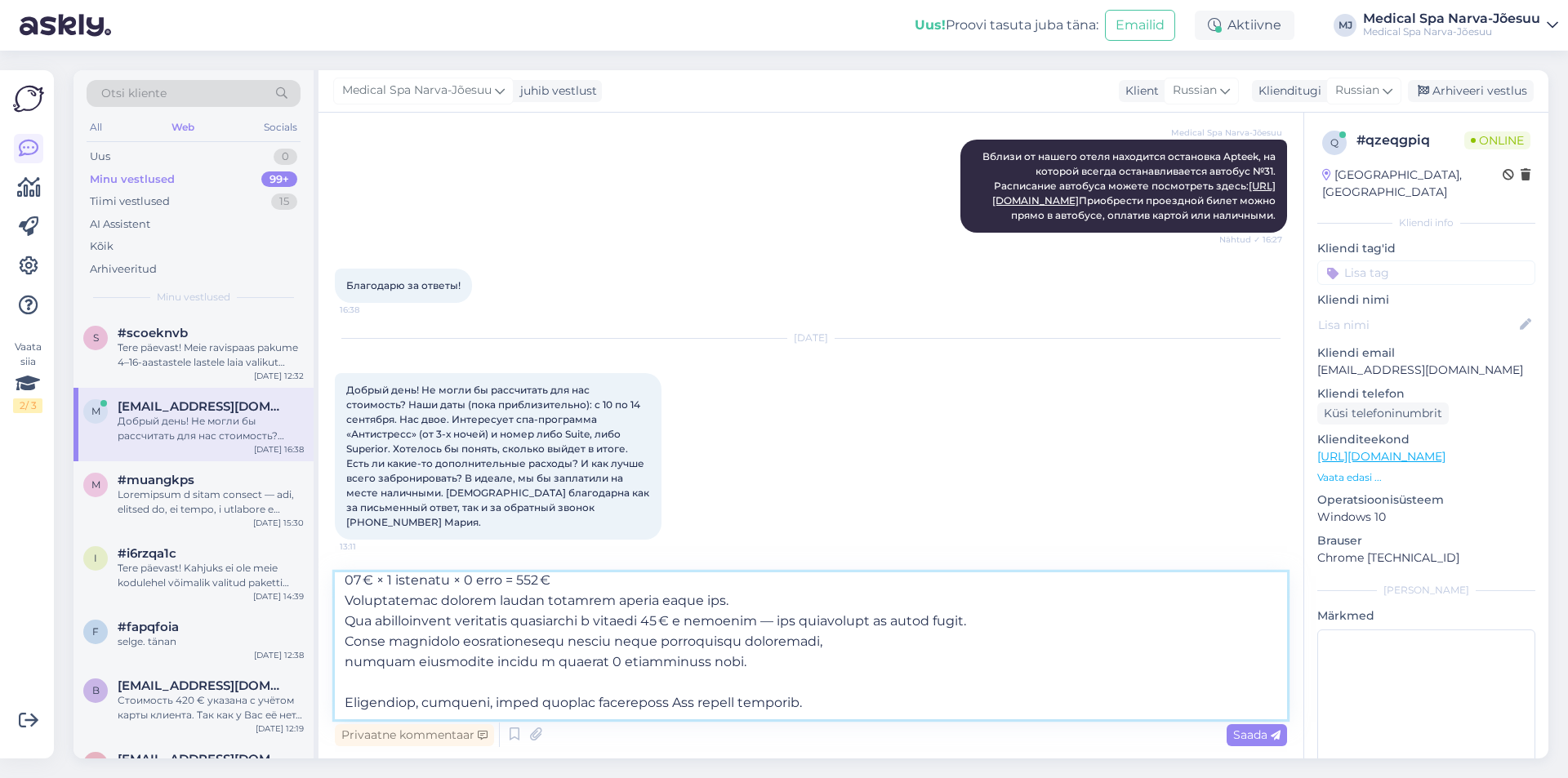
click at [344, 663] on textarea at bounding box center [810, 647] width 953 height 147
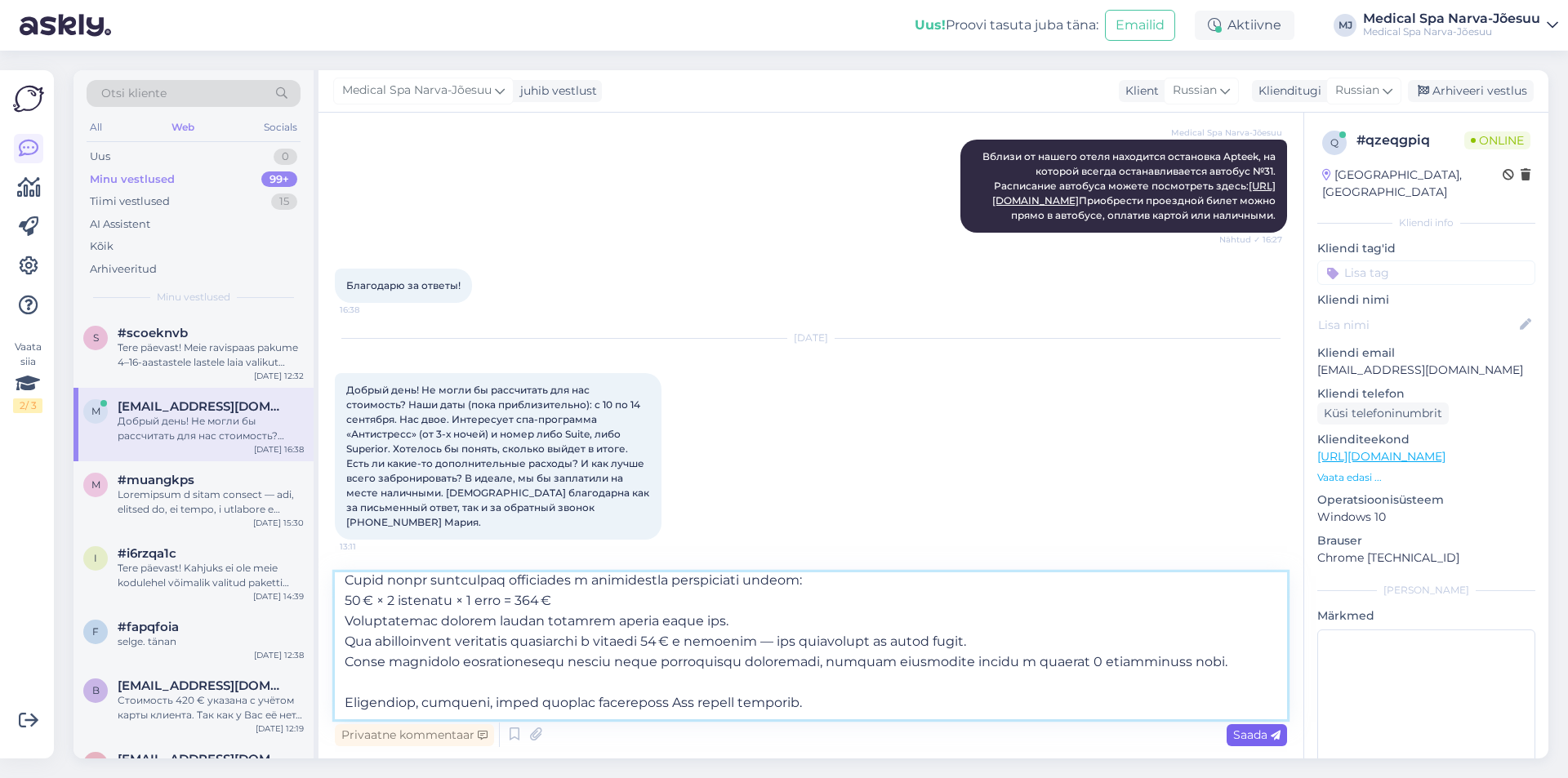
type textarea "Loremi dolo! Sitametcon Adi el seddoeius. Te incididun Utla etdo m ali e admini…"
click at [1251, 733] on span "Saada" at bounding box center [1257, 735] width 47 height 15
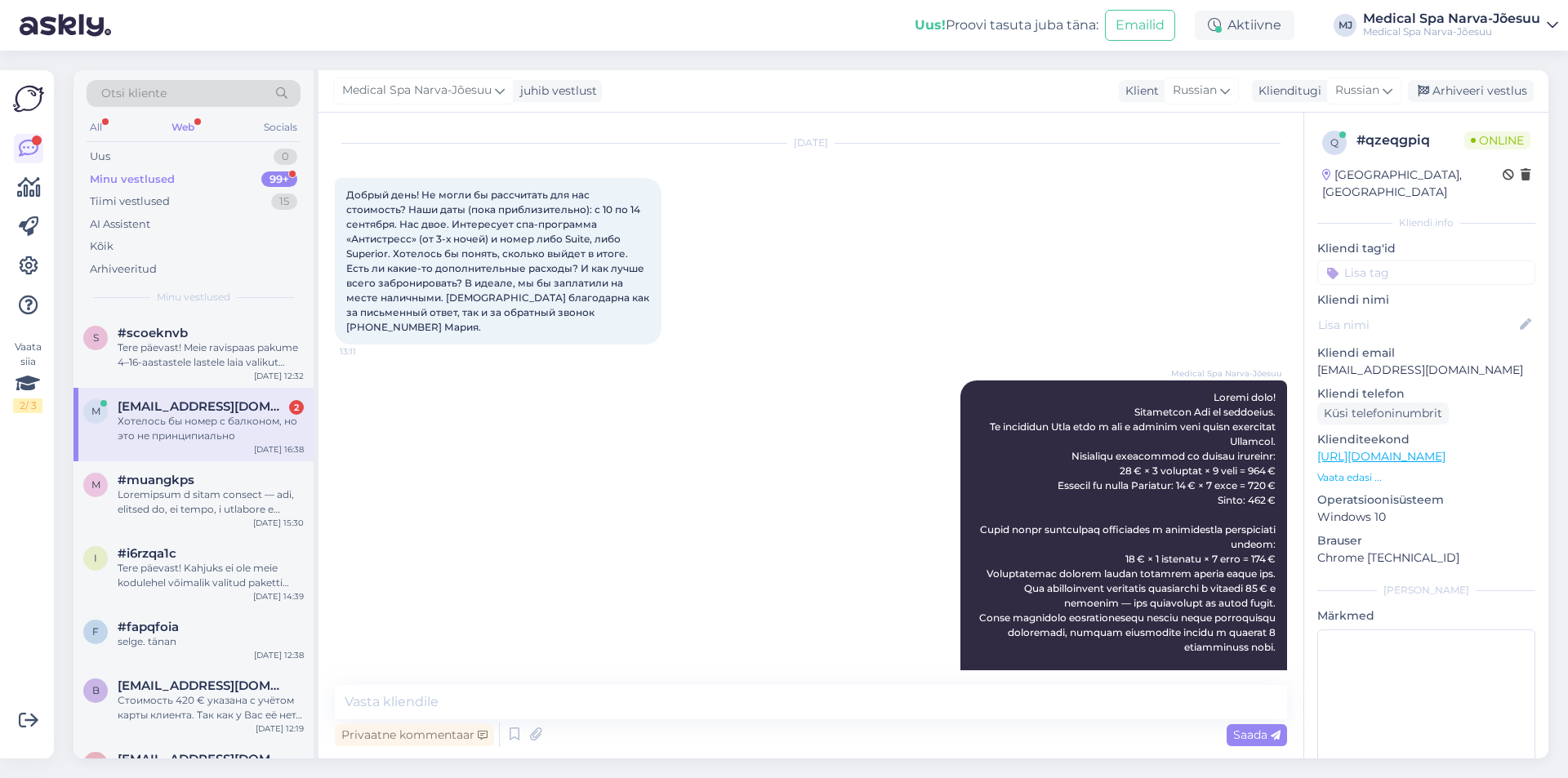
scroll to position [1090, 0]
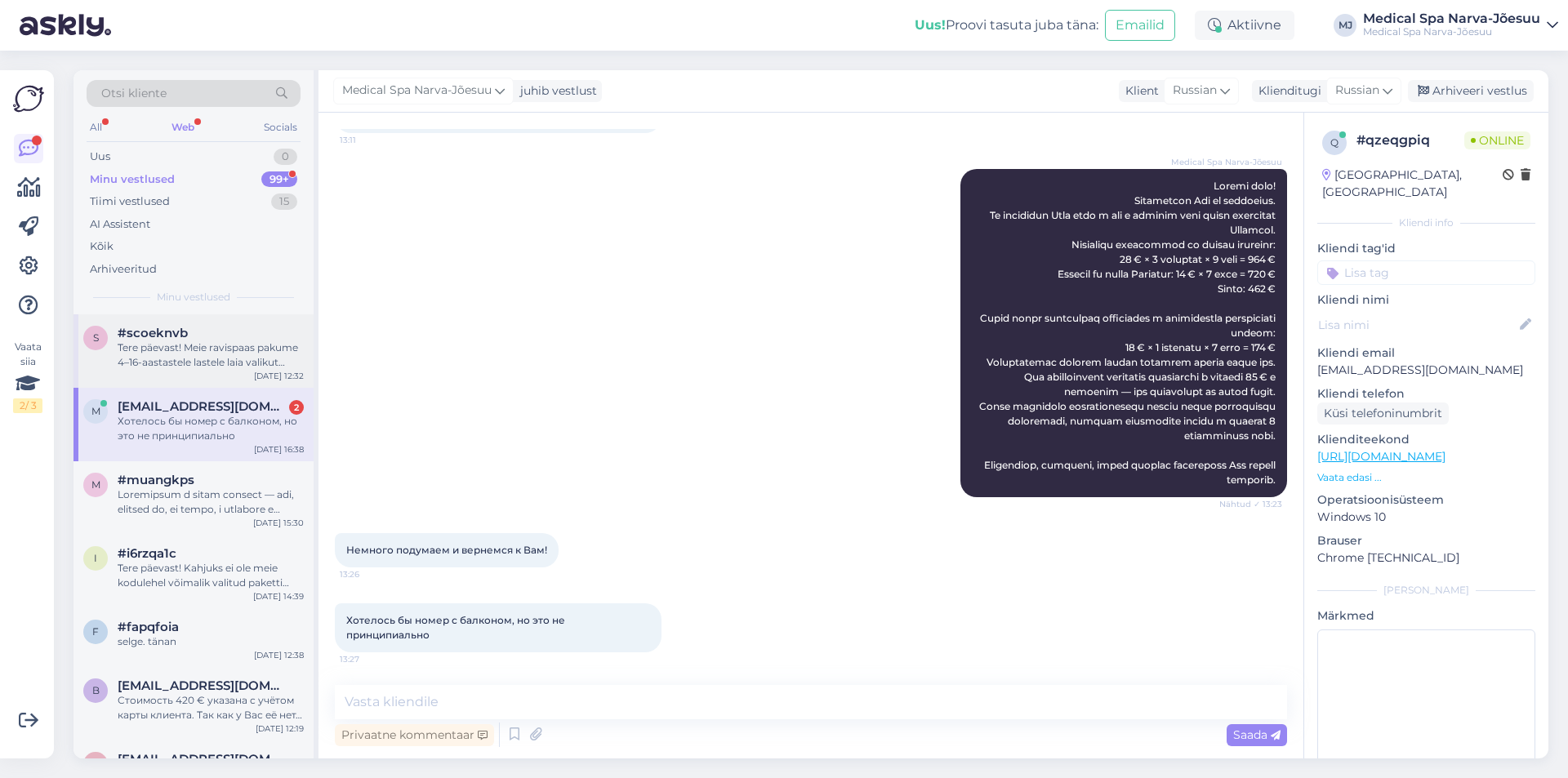
click at [212, 374] on div "s #scoeknvb Tere päevast! Meie ravispaas pakume 4–16-aastastele lastele laia va…" at bounding box center [193, 351] width 240 height 74
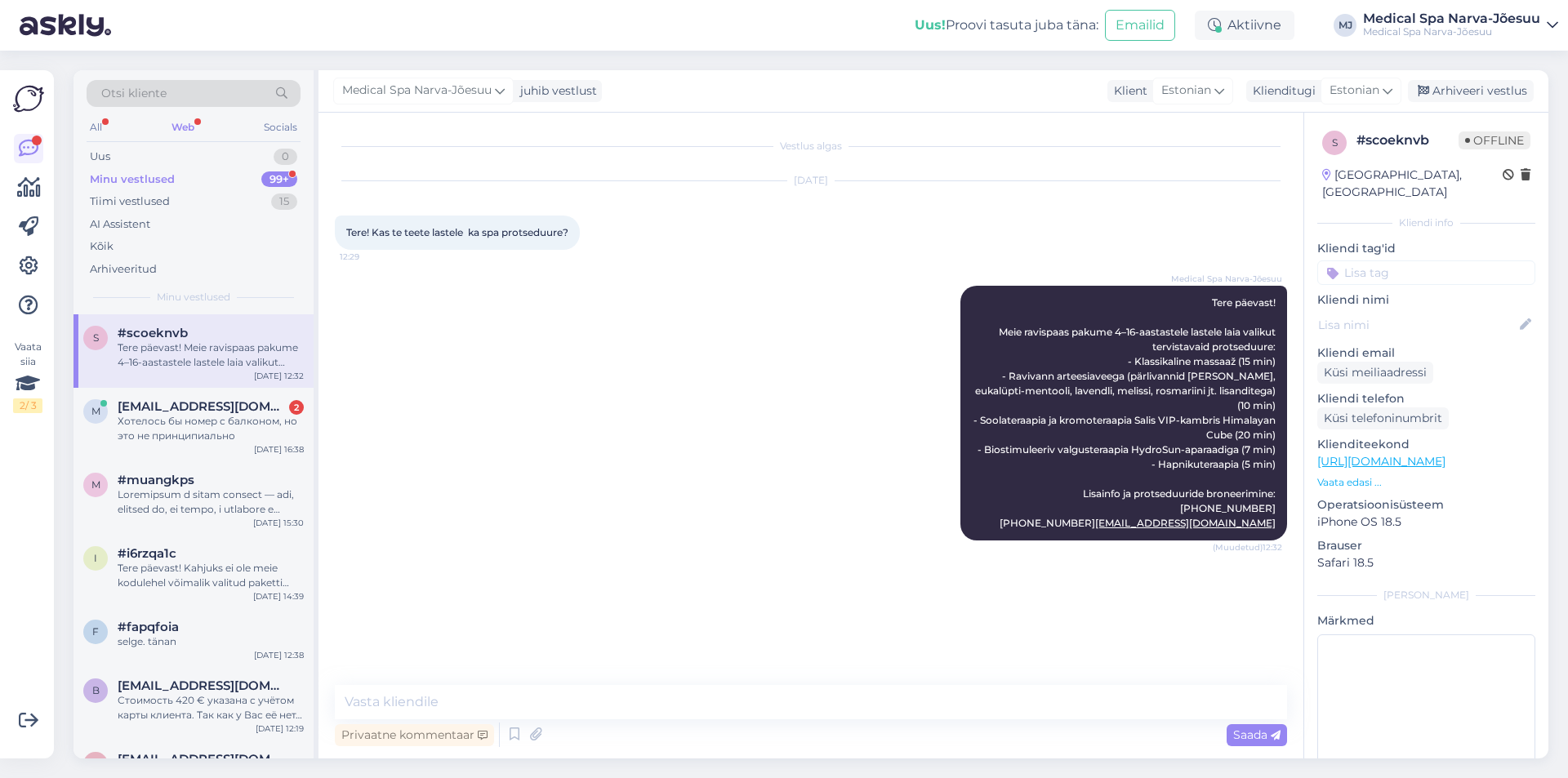
scroll to position [0, 0]
click at [222, 427] on div "Хотелось бы номер с балконом, но это не принципиально" at bounding box center [211, 429] width 186 height 29
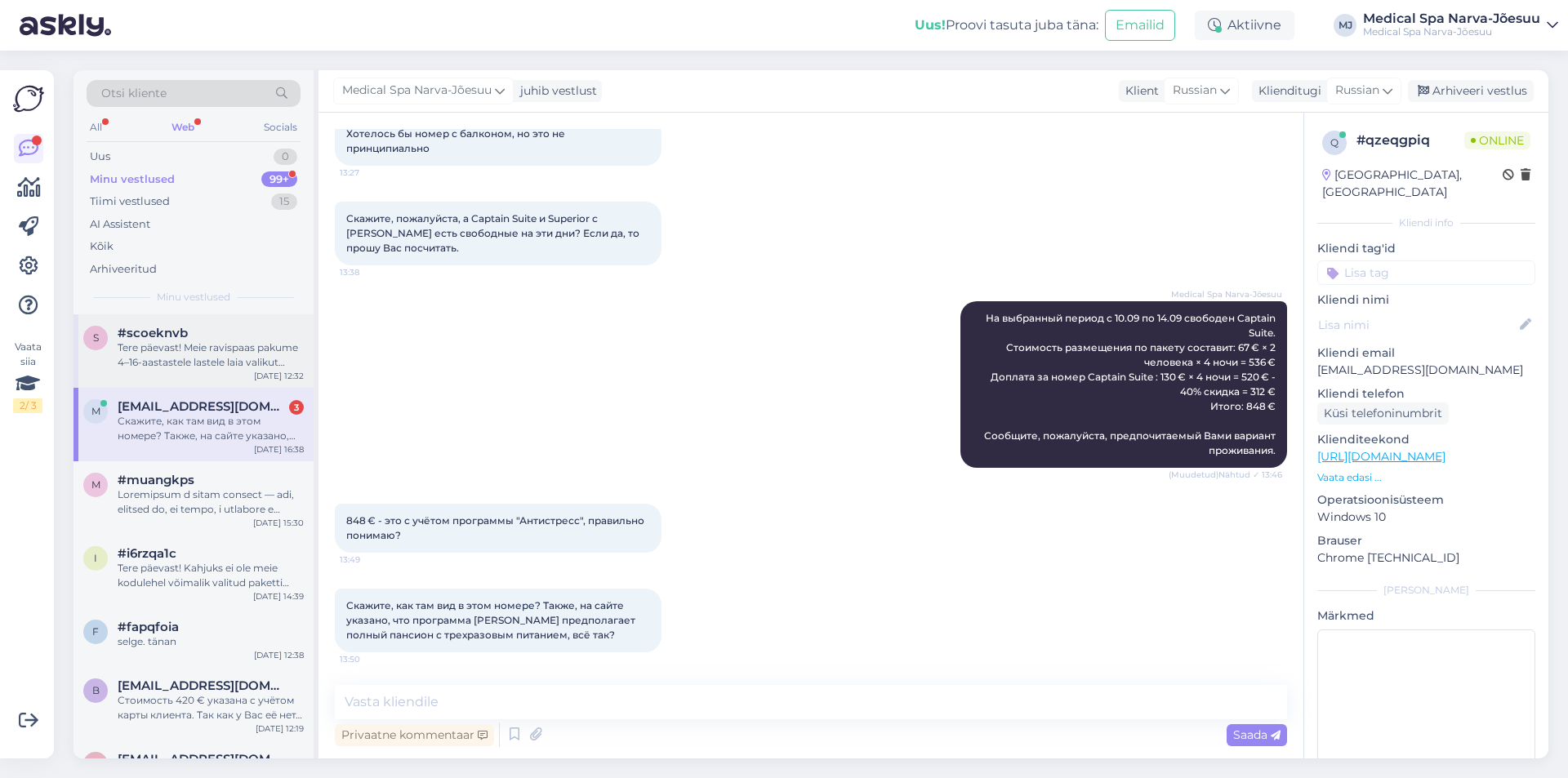
click at [160, 348] on div "Tere päevast! Meie ravispaas pakume 4–16-aastastele lastele laia valikut tervis…" at bounding box center [211, 355] width 186 height 29
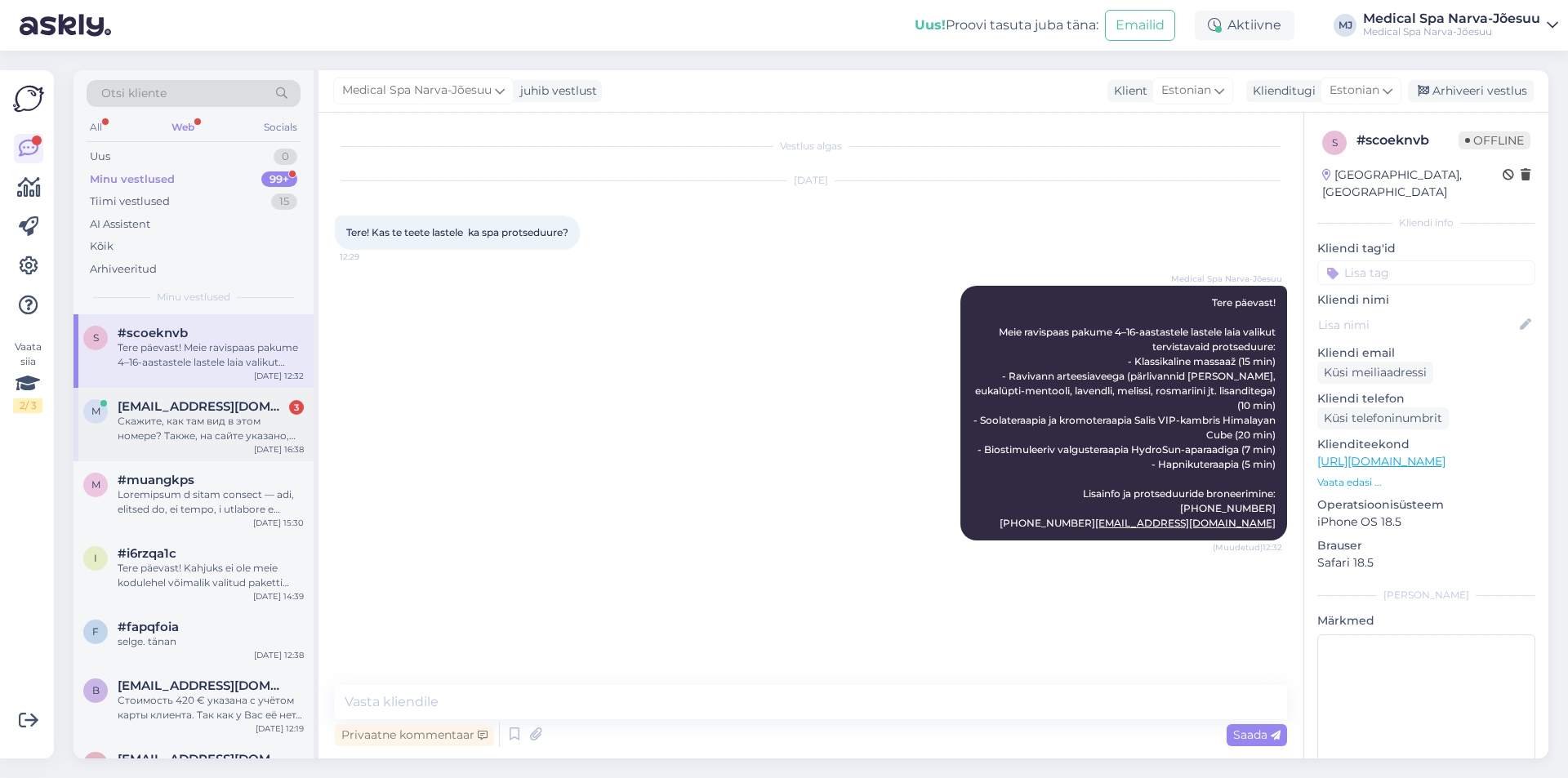
click at [172, 423] on div "Скажите, как там вид в этом номере? Также, на сайте указано, что программа [PER…" at bounding box center [211, 429] width 186 height 29
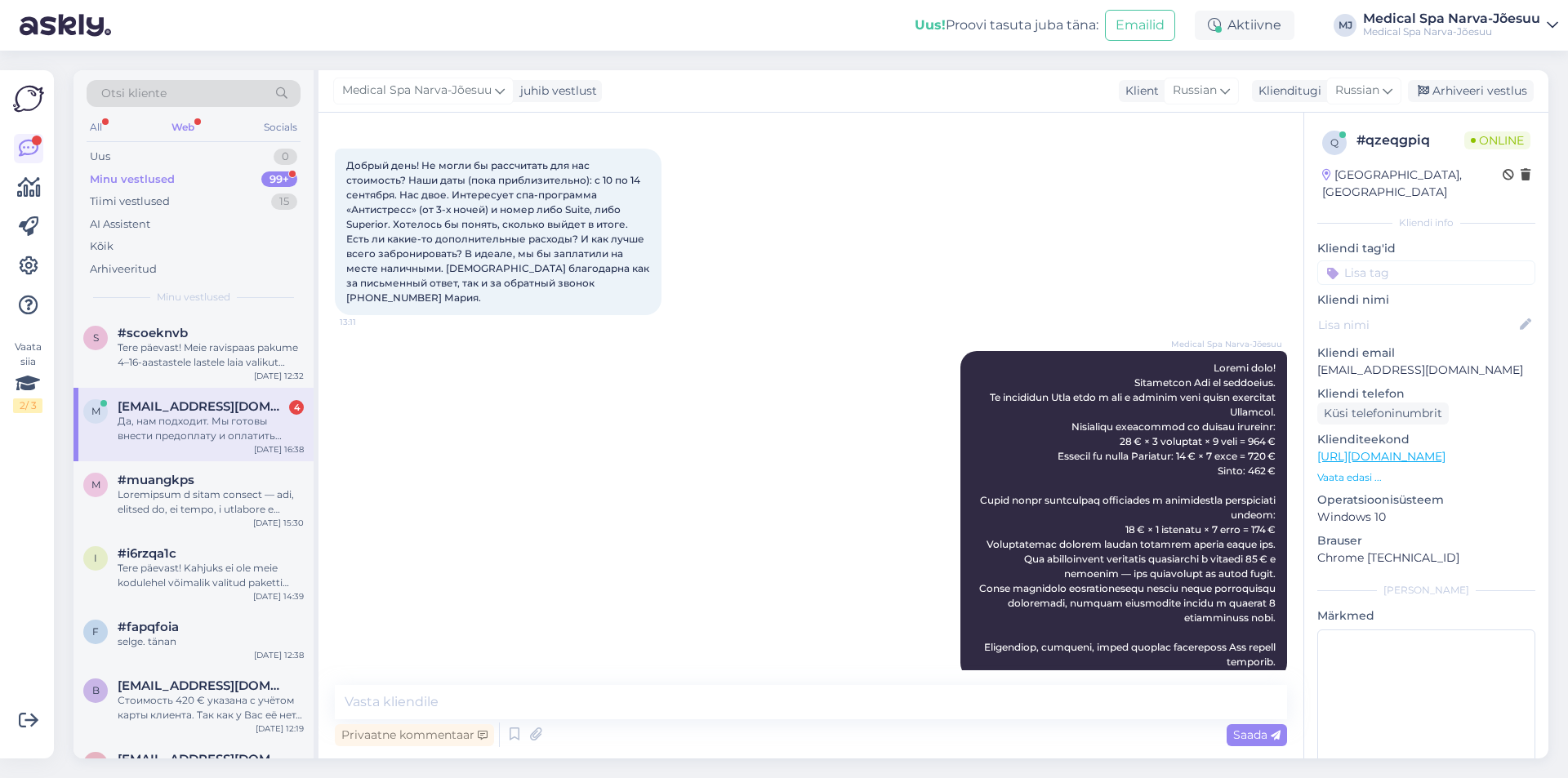
scroll to position [1968, 0]
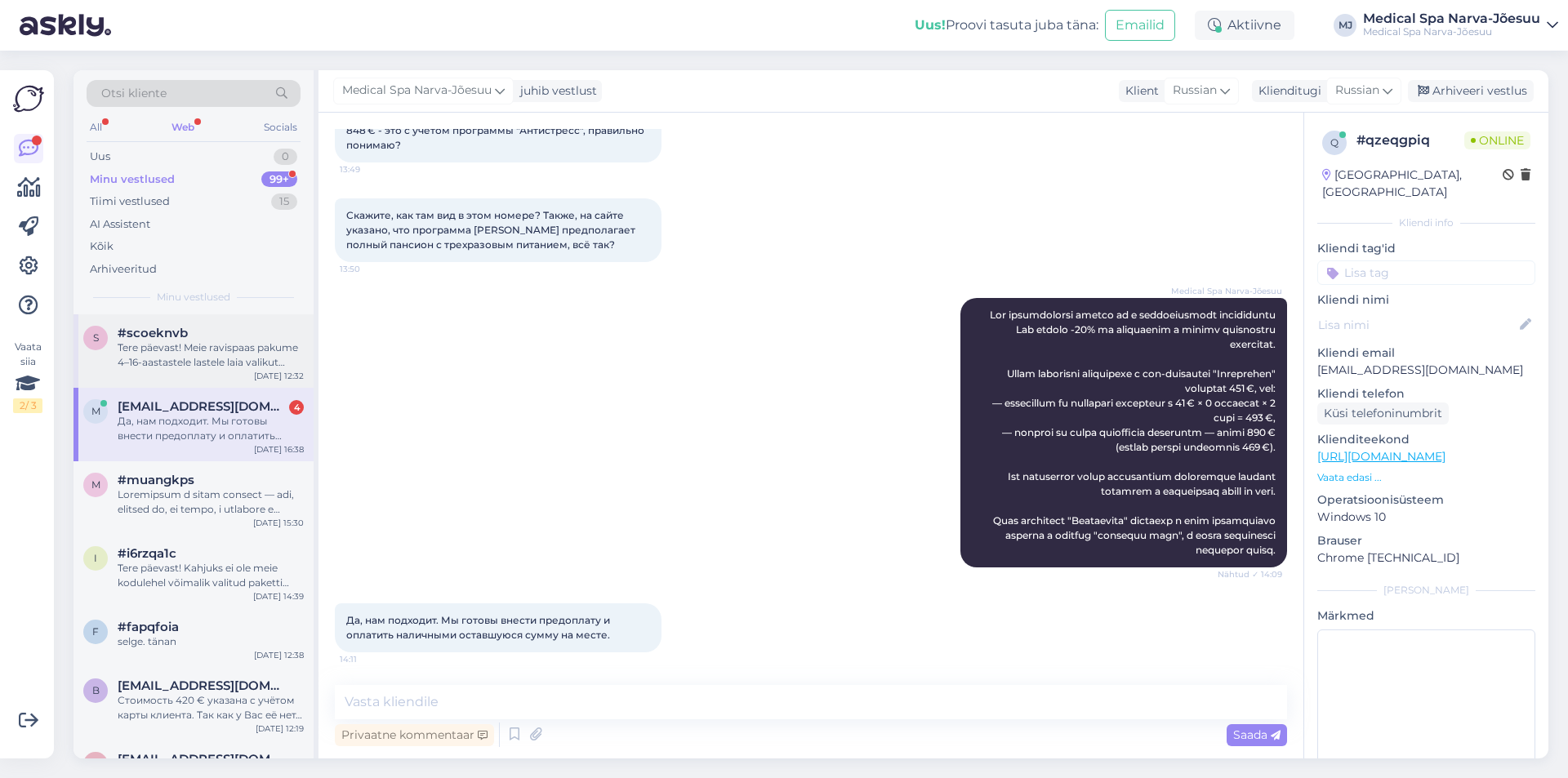
click at [207, 359] on div "Tere päevast! Meie ravispaas pakume 4–16-aastastele lastele laia valikut tervis…" at bounding box center [211, 355] width 186 height 29
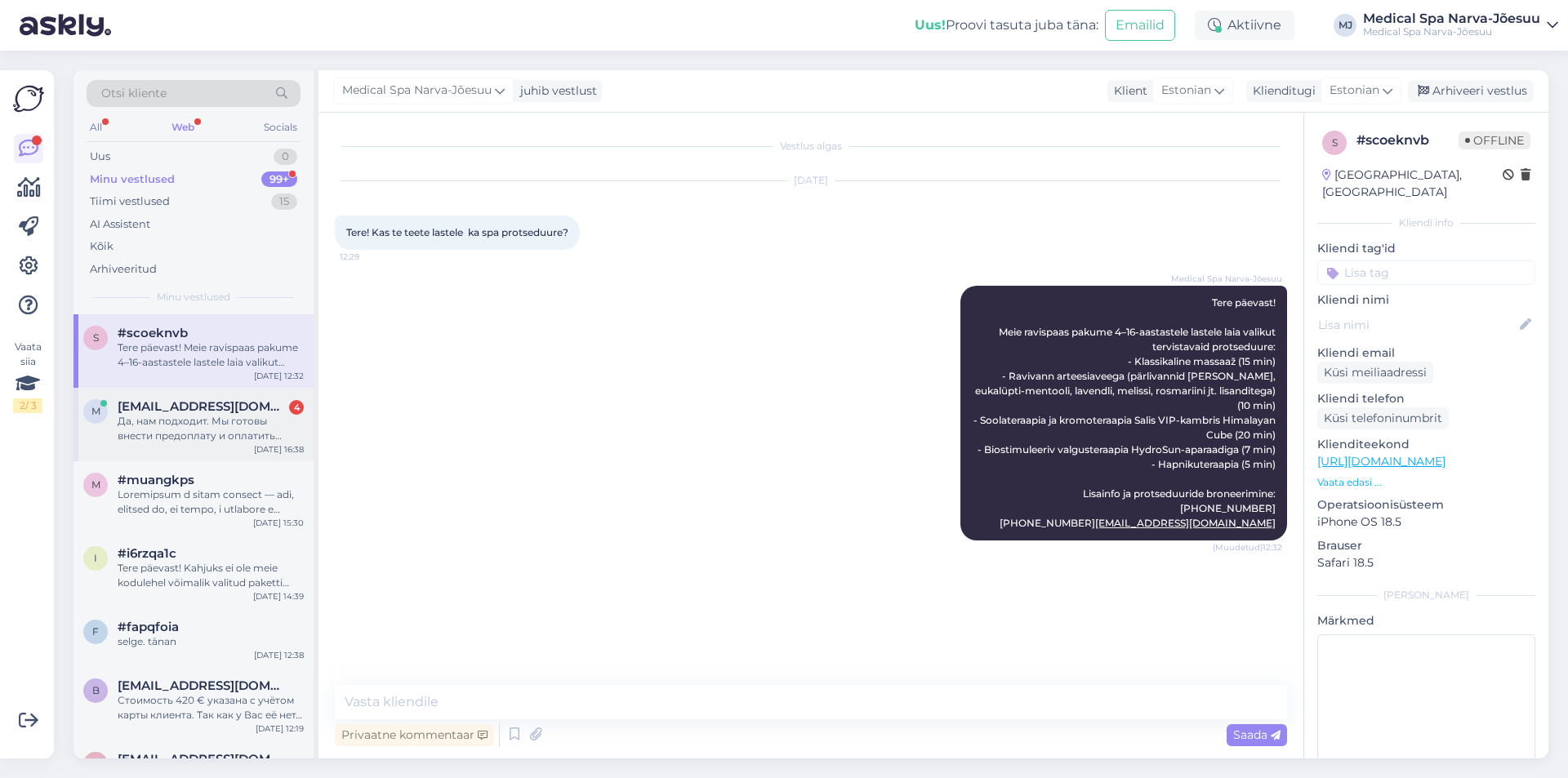
click at [219, 422] on div "Да, нам подходит. Мы готовы внести предоплату и оплатить наличными оставшуюся с…" at bounding box center [211, 429] width 186 height 29
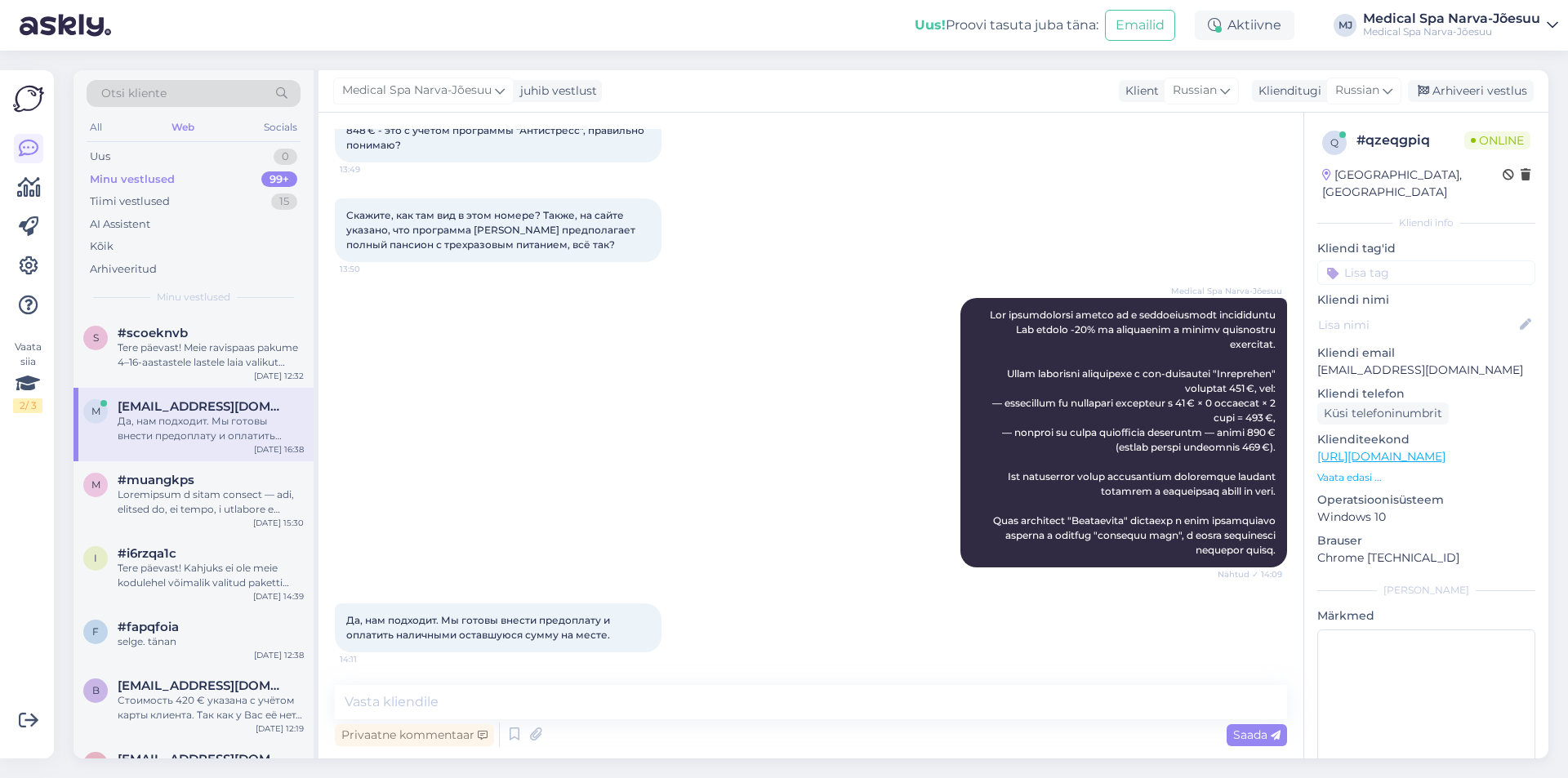
scroll to position [1968, 0]
click at [503, 700] on textarea at bounding box center [810, 702] width 953 height 34
paste textarea "Пожалуйста, пришлите данные всех гостей для бронирования: имя, фамилию и дату р…"
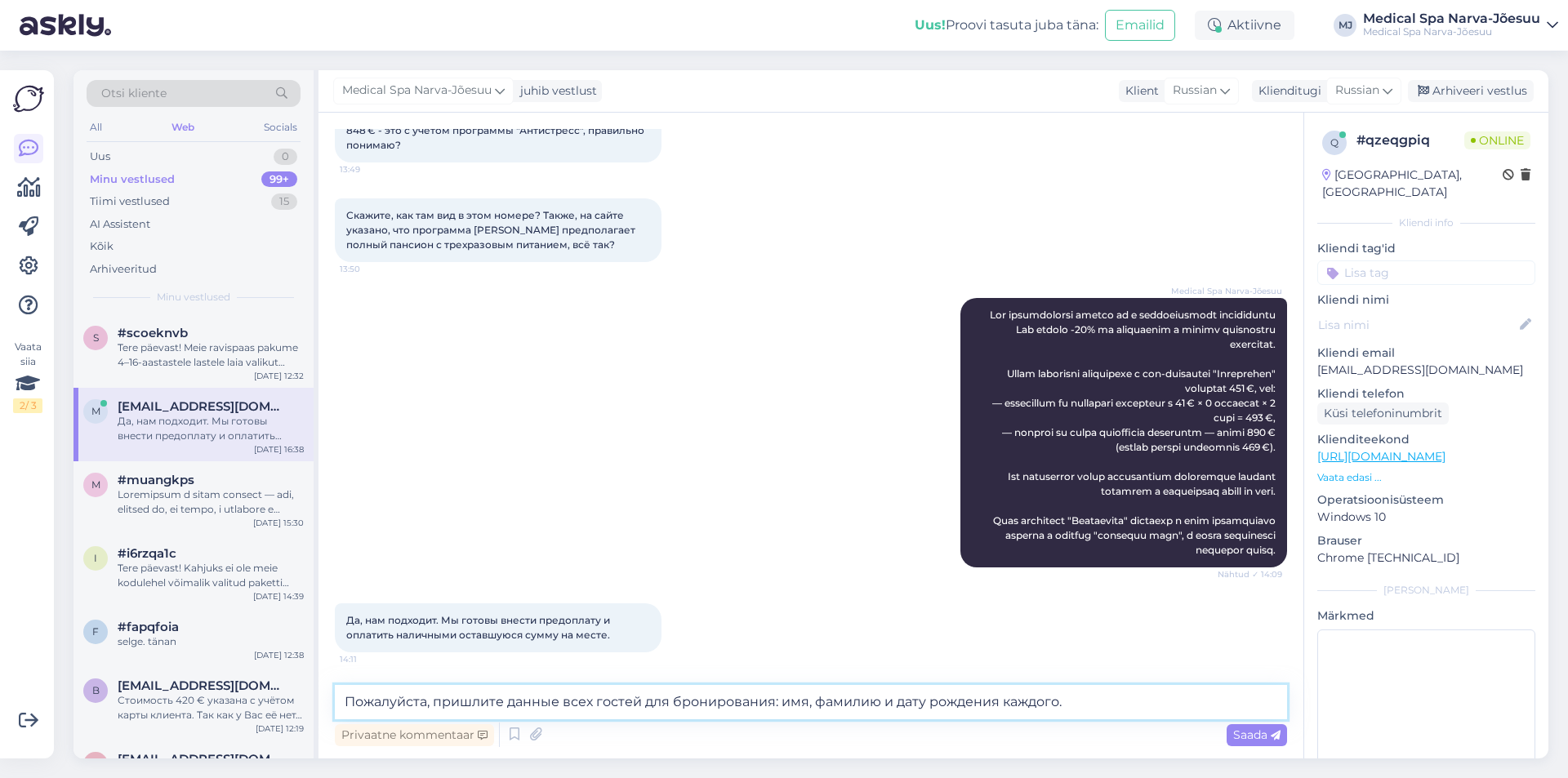
drag, startPoint x: 1061, startPoint y: 703, endPoint x: 1004, endPoint y: 702, distance: 57.0
click at [1004, 702] on textarea "Пожалуйста, пришлите данные всех гостей для бронирования: имя, фамилию и дату р…" at bounding box center [810, 702] width 953 height 34
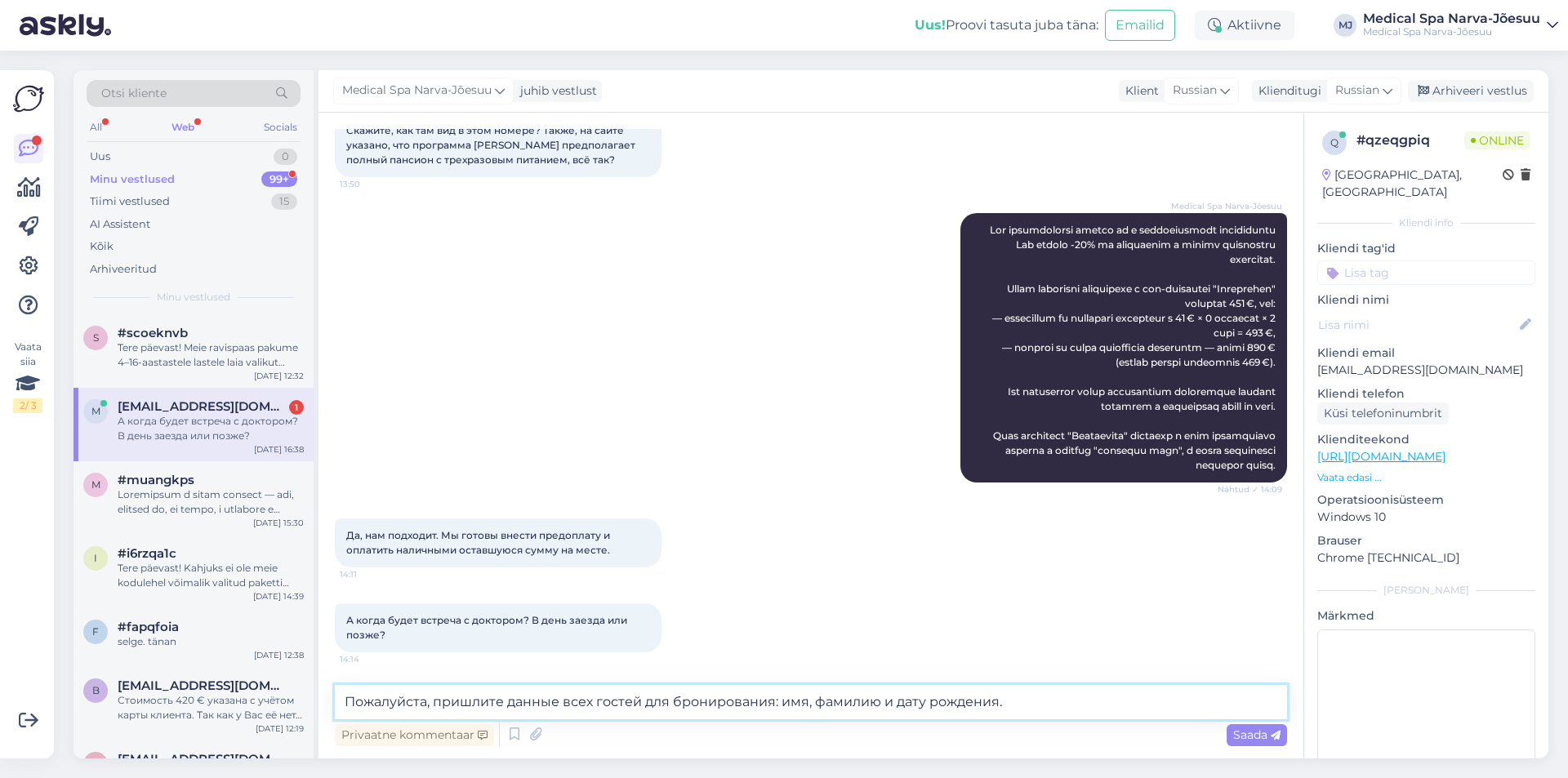
scroll to position [2052, 0]
drag, startPoint x: 1029, startPoint y: 700, endPoint x: 231, endPoint y: 665, distance: 798.8
click at [231, 665] on div "Otsi kliente All Web Socials Uus 0 Minu vestlused 99+ Tiimi vestlused 15 AI Ass…" at bounding box center [811, 415] width 1476 height 689
paste textarea "каждого. После получения информации мы вышлем вам подтверждение бронирования и …"
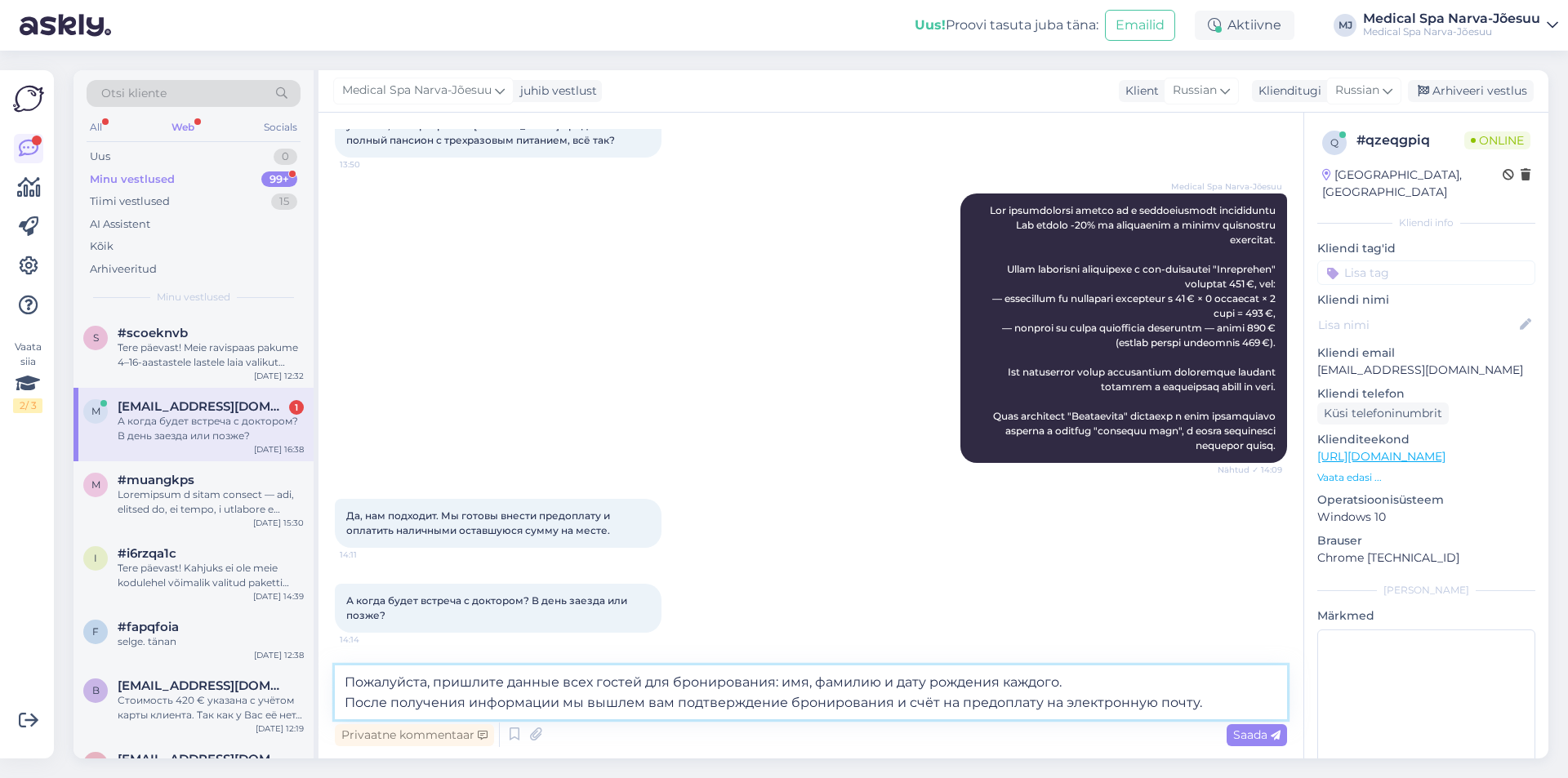
drag, startPoint x: 1227, startPoint y: 704, endPoint x: 14, endPoint y: 623, distance: 1215.7
click at [26, 629] on div "Vaata siia 2 / 3 Võimalused Veendu, et Askly loob sulle väärtust. Sulge Ühenda …" at bounding box center [784, 415] width 1568 height 728
paste textarea "По вашему пакету входит консультация с нашим медицинским персоналом, которая со…"
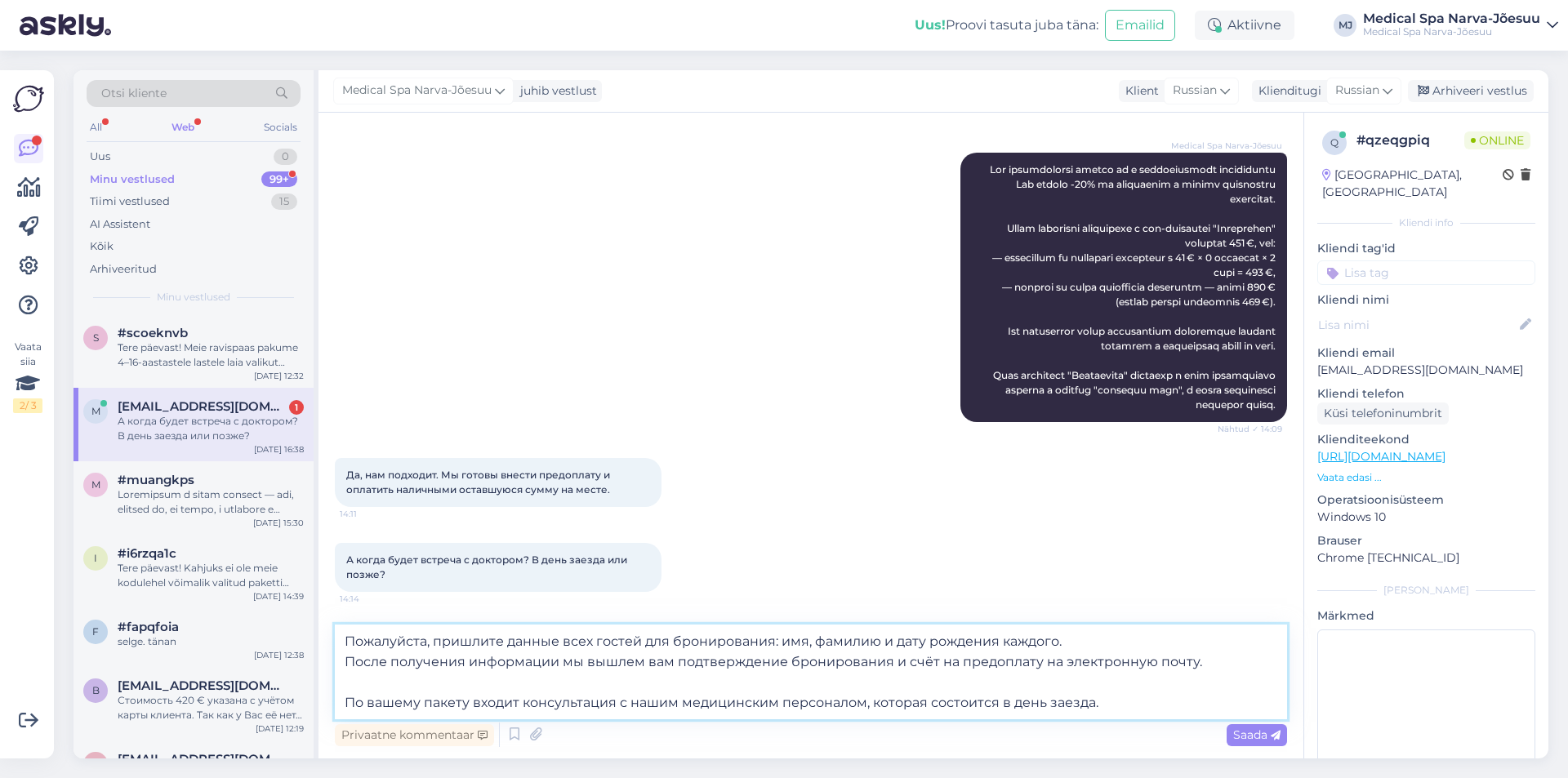
click at [652, 664] on textarea "Пожалуйста, пришлите данные всех гостей для бронирования: имя, фамилию и дату р…" at bounding box center [810, 672] width 953 height 95
click at [374, 703] on textarea "Пожалуйста, пришлите данные всех гостей для бронирования: имя, фамилию и дату р…" at bounding box center [810, 672] width 953 height 95
type textarea "Пожалуйста, пришлите данные всех гостей для бронирования: имя, фамилию и дату р…"
click at [1231, 738] on div "Saada" at bounding box center [1257, 735] width 61 height 22
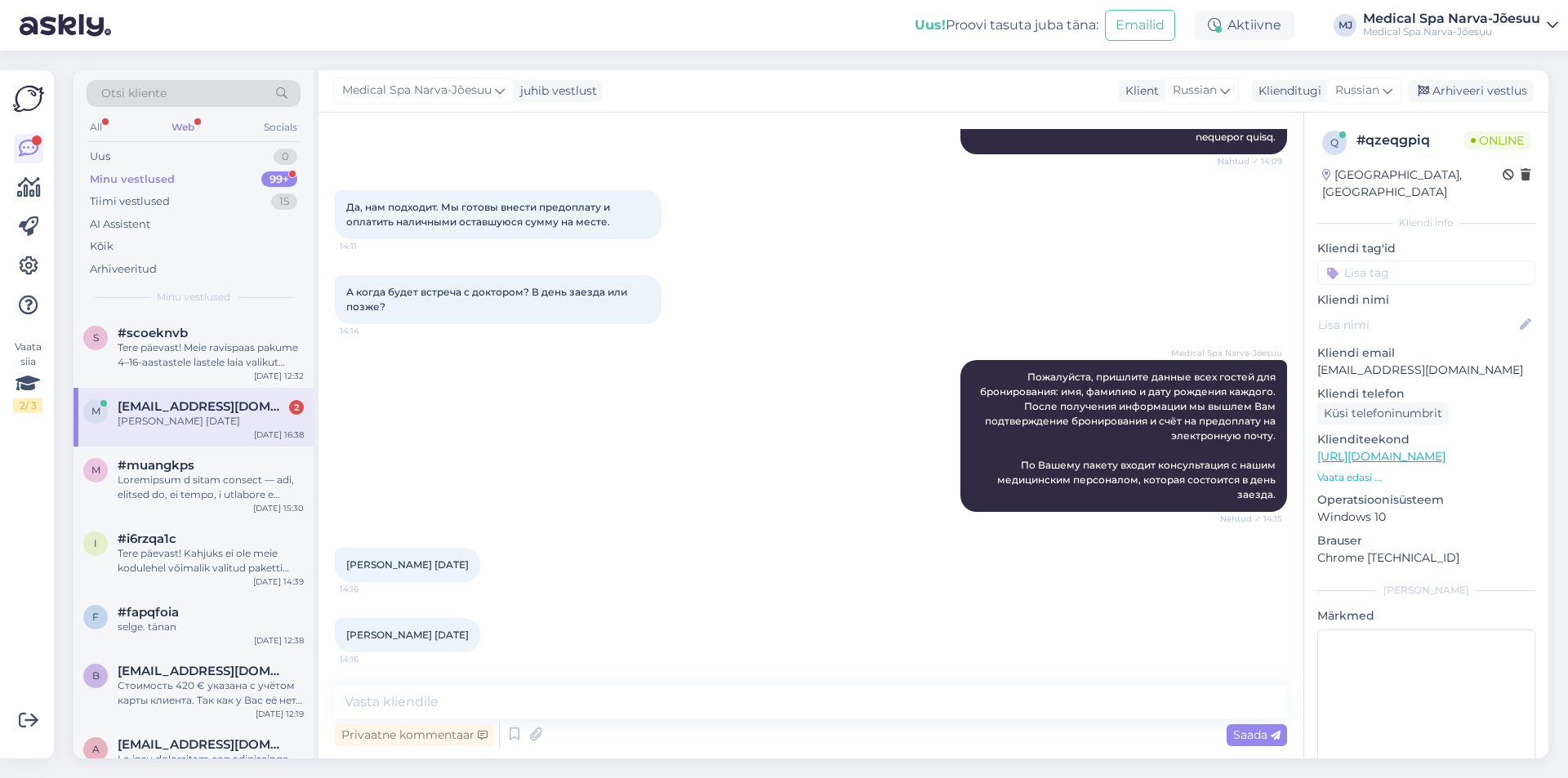
scroll to position [2381, 0]
drag, startPoint x: 486, startPoint y: 566, endPoint x: 341, endPoint y: 568, distance: 145.0
click at [341, 568] on div "[PERSON_NAME] [DATE] 14:16" at bounding box center [407, 565] width 145 height 34
copy span "[PERSON_NAME] [DATE]"
drag, startPoint x: 1511, startPoint y: 352, endPoint x: 1319, endPoint y: 347, distance: 192.1
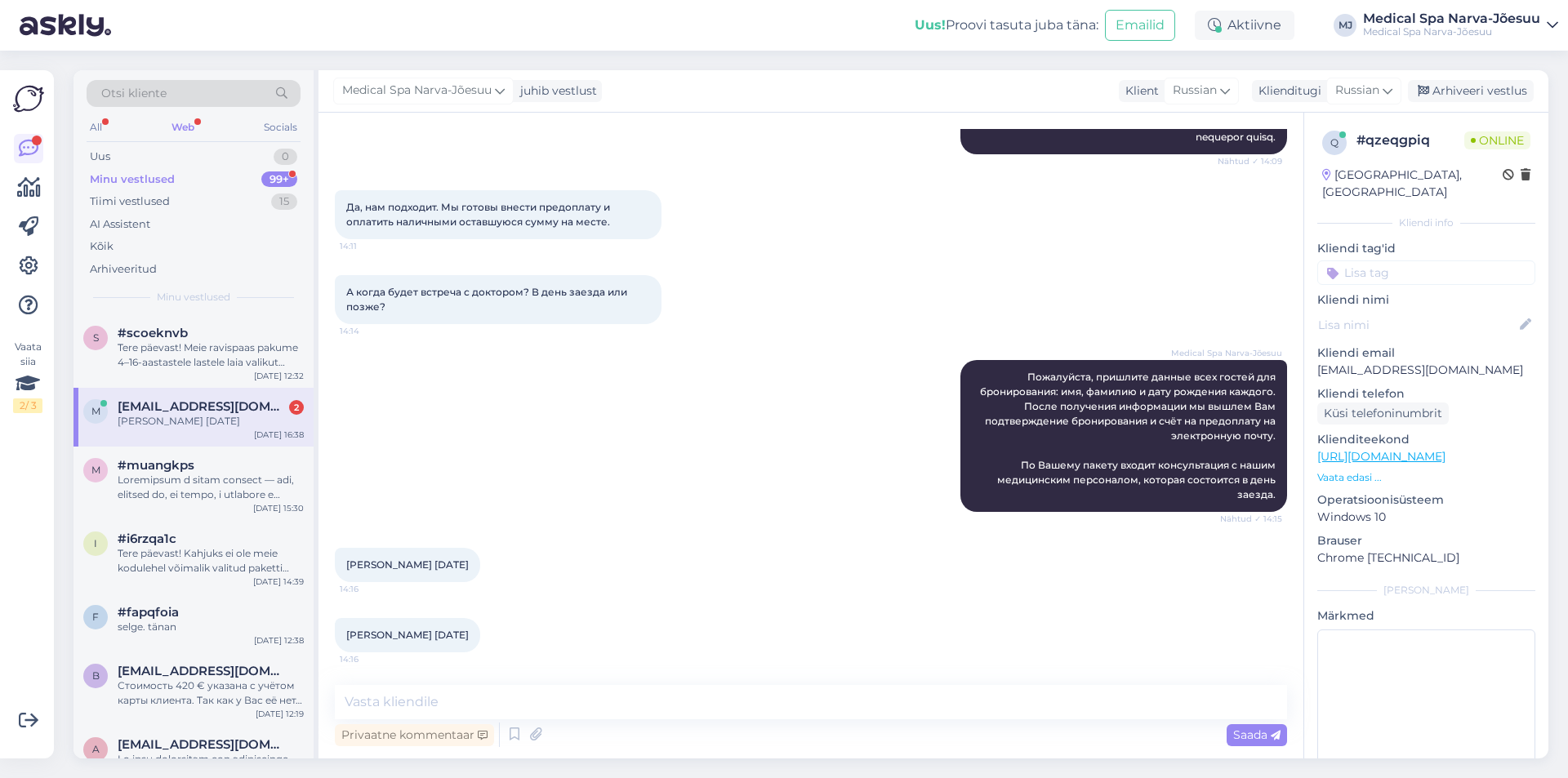
click at [1319, 362] on p "[EMAIL_ADDRESS][DOMAIN_NAME]" at bounding box center [1427, 370] width 218 height 17
copy p "[EMAIL_ADDRESS][DOMAIN_NAME]"
drag, startPoint x: 439, startPoint y: 636, endPoint x: 344, endPoint y: 641, distance: 95.1
click at [344, 641] on div "[PERSON_NAME] [DATE] 14:16" at bounding box center [407, 635] width 145 height 34
copy span "[PERSON_NAME] [DATE]"
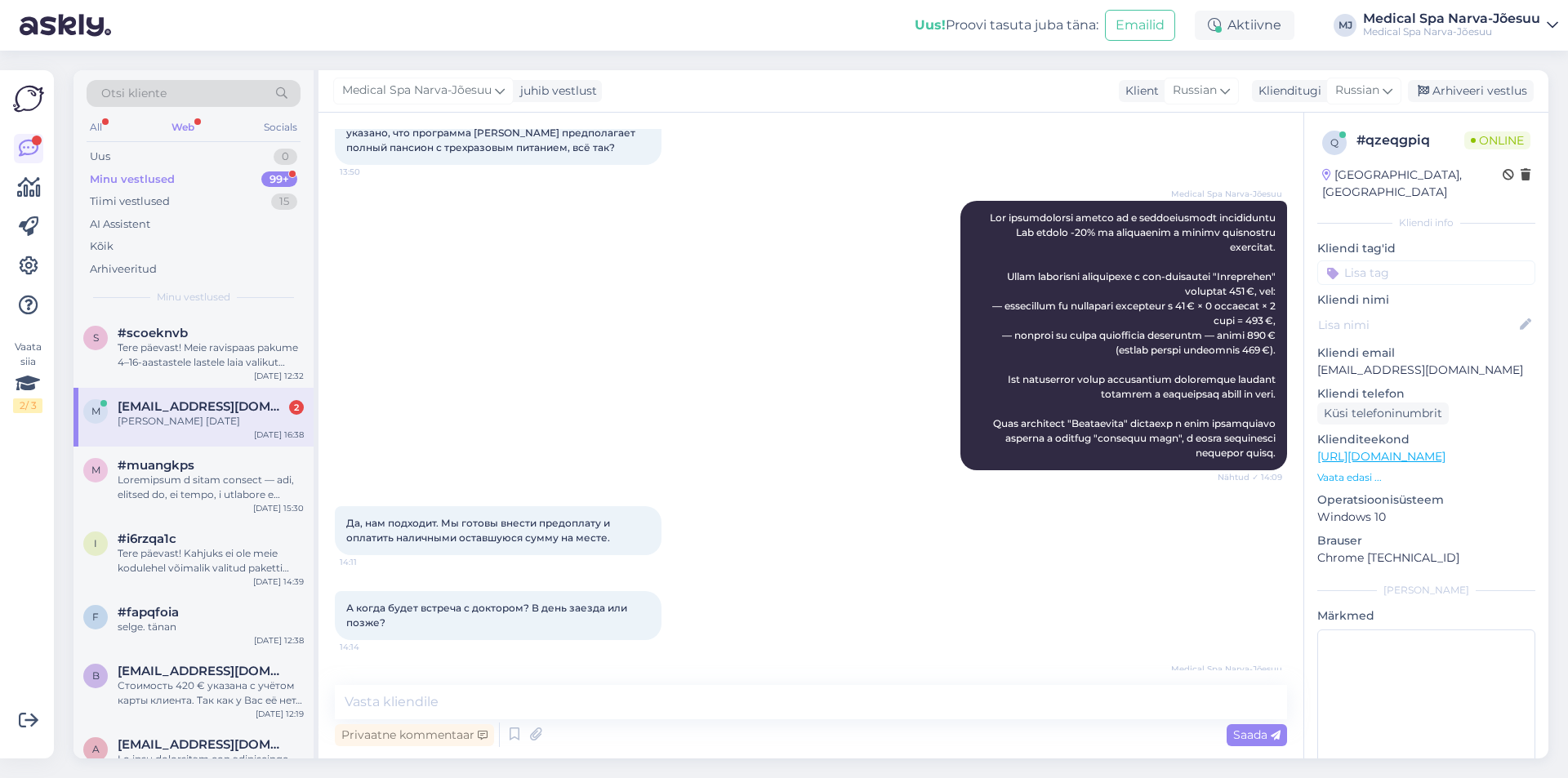
scroll to position [1973, 0]
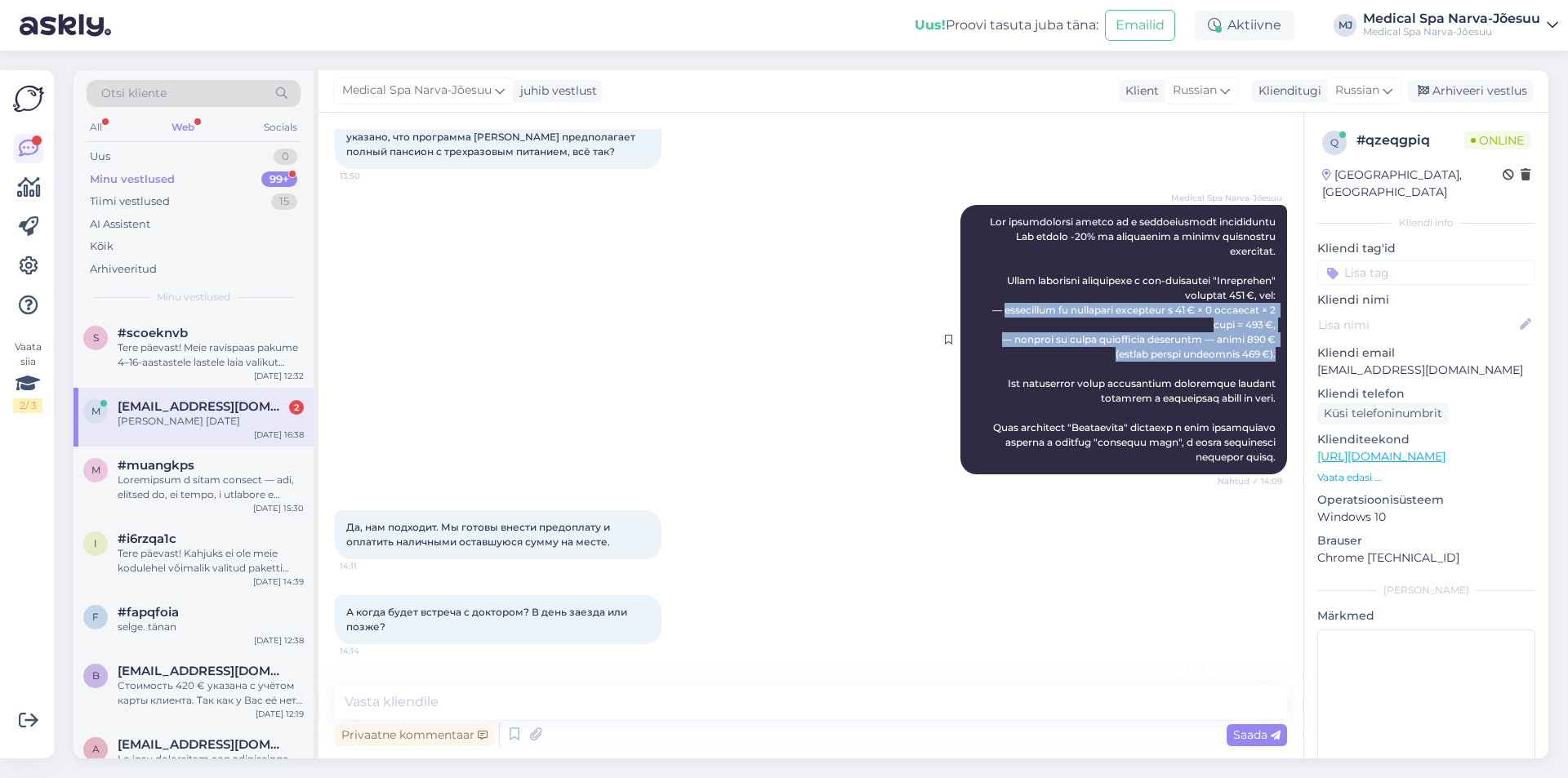
drag, startPoint x: 1017, startPoint y: 399, endPoint x: 1268, endPoint y: 441, distance: 254.5
click at [1268, 441] on div "Medical Spa Narva-Jõesuu Nähtud ✓ 14:09" at bounding box center [1124, 339] width 327 height 270
copy span "проживание по программе обойдётся в 67 € × 2 человека × 4 ночи = 536 €, — допла…"
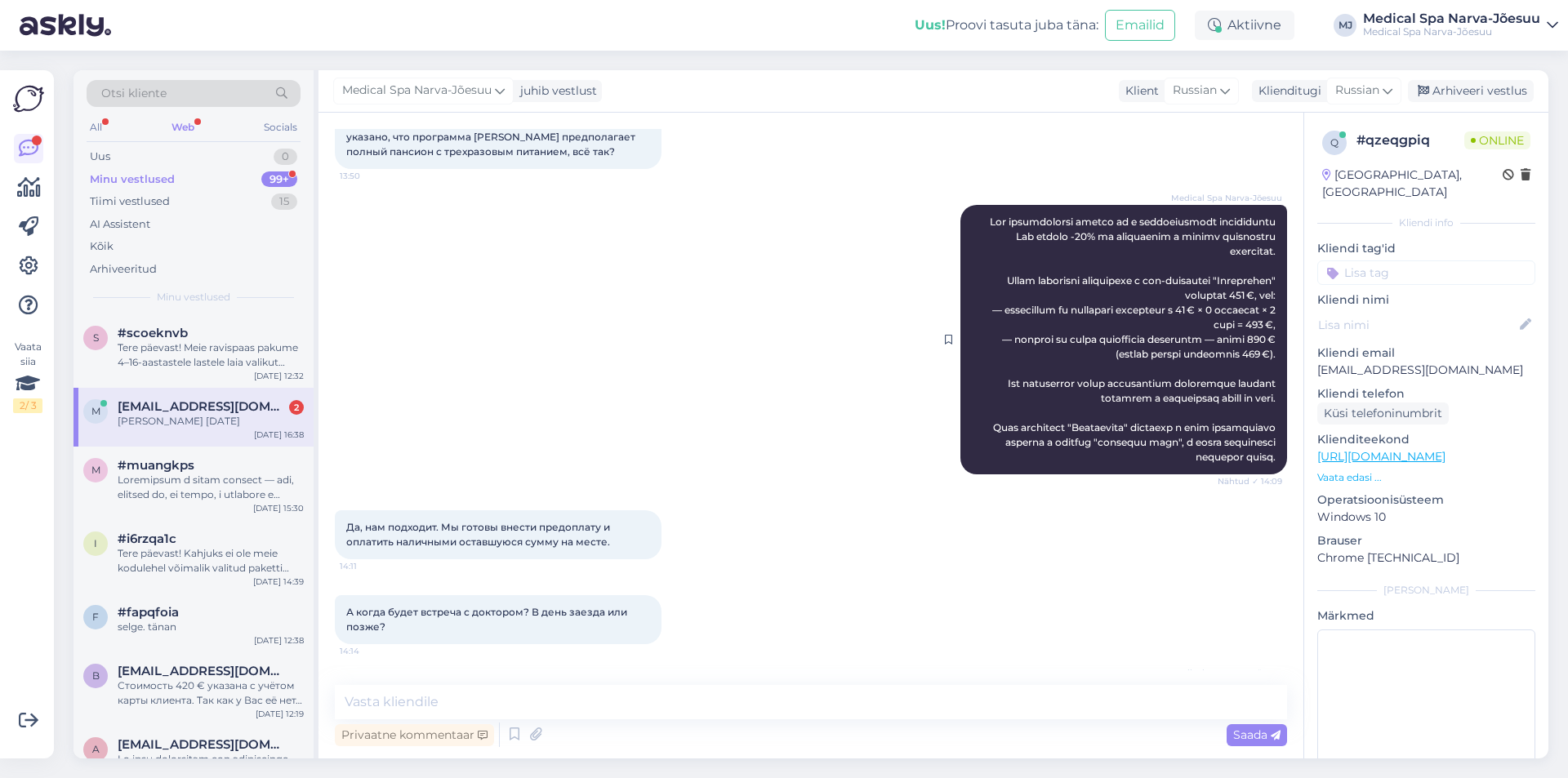
click at [993, 461] on div "Medical Spa Narva-Jõesuu Nähtud ✓ 14:09" at bounding box center [1124, 339] width 327 height 270
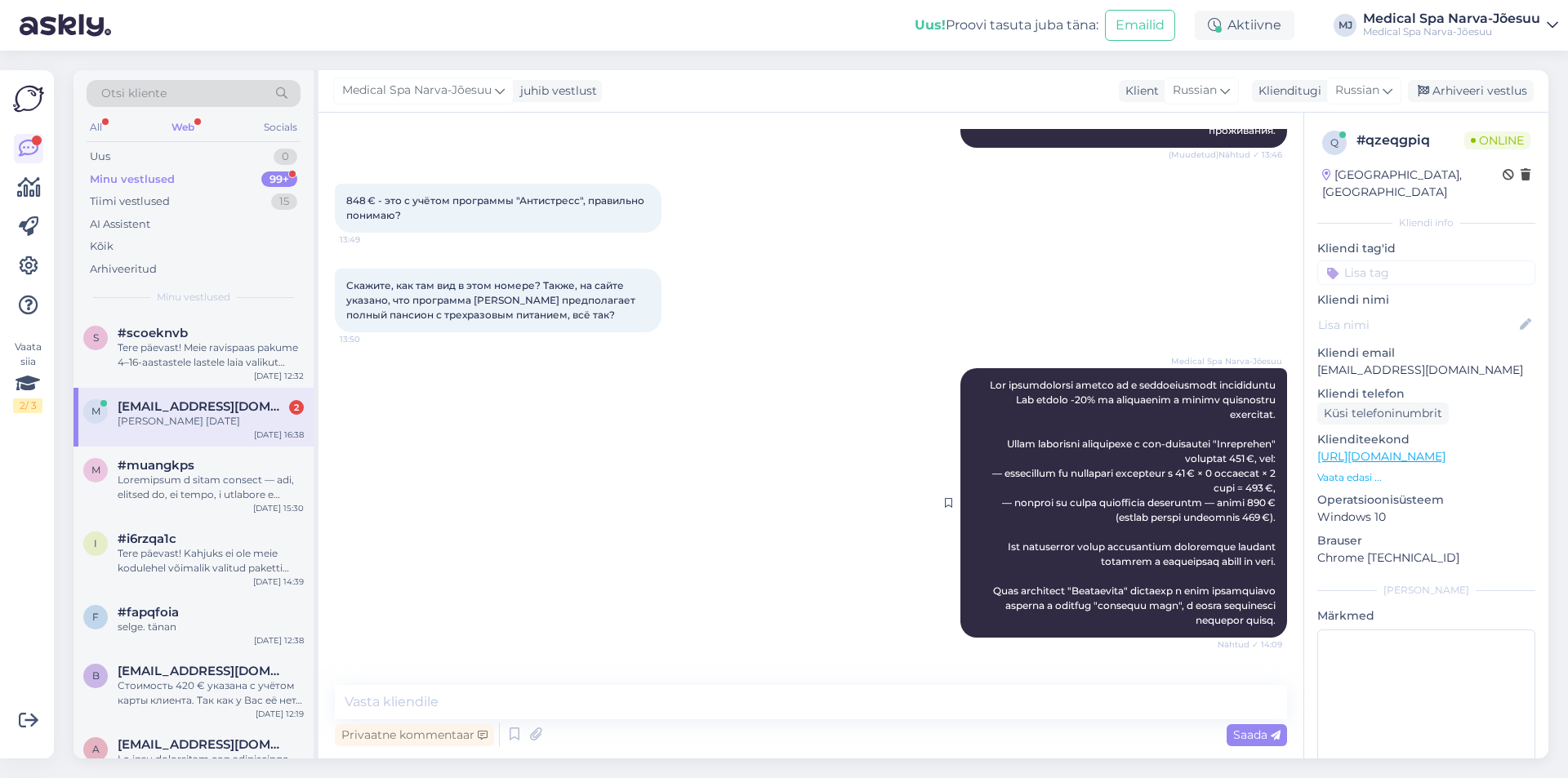
scroll to position [1646, 0]
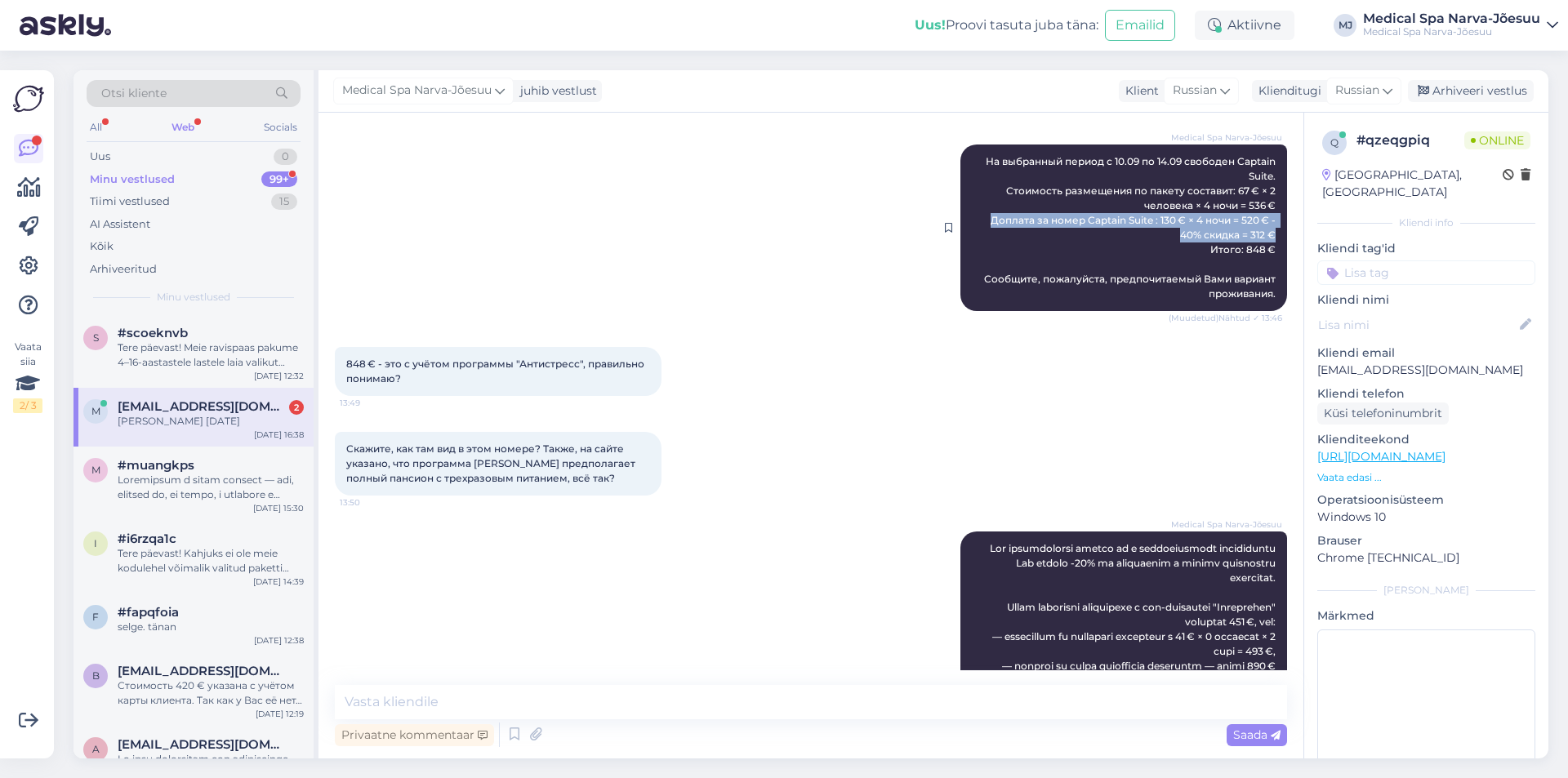
drag, startPoint x: 971, startPoint y: 307, endPoint x: 1270, endPoint y: 325, distance: 299.5
click at [1270, 311] on div "Medical Spa Narva-Jõesuu На выбранный период с 10.09 по 14.09 свободен Captain …" at bounding box center [1124, 228] width 327 height 167
copy span "Доплата за номер Captain Suite : 130 € × 4 ночи = 520 € - 40% скидка = 312 €"
